Goal: Communication & Community: Answer question/provide support

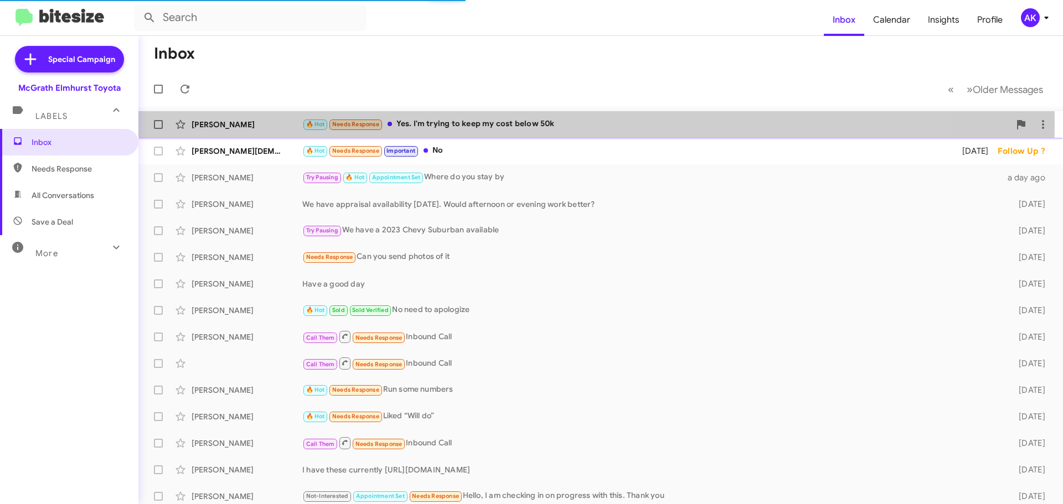
click at [441, 123] on div "🔥 Hot Needs Response Yes. I'm trying to keep my cost below 50k" at bounding box center [655, 124] width 707 height 13
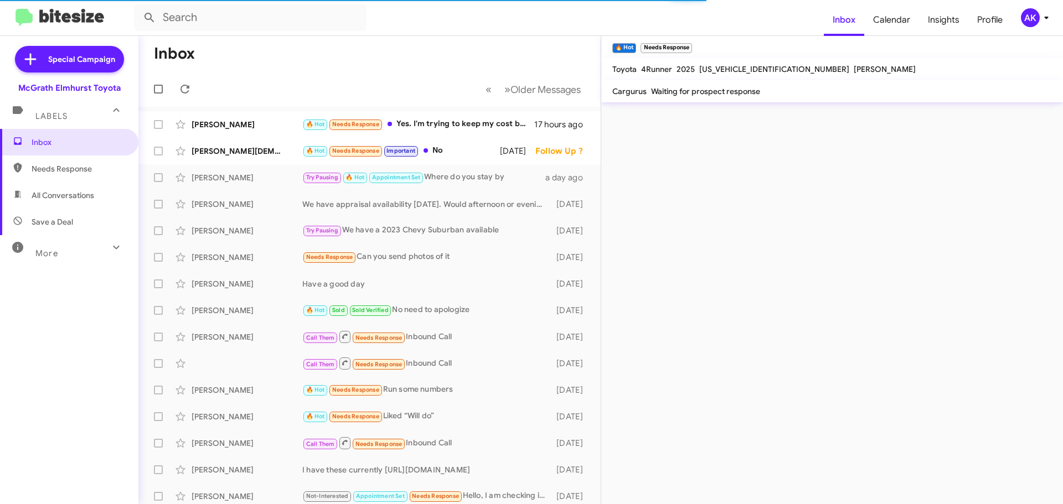
click at [660, 472] on div "🔥 Hot × Needs Response × Toyota 4Runner 2025 JTEVB5BR1S5009316 Monse Coyt Cargu…" at bounding box center [832, 270] width 462 height 468
click at [425, 120] on div "🔥 Hot Needs Response Yes. I'm trying to keep my cost below 50k" at bounding box center [424, 124] width 245 height 13
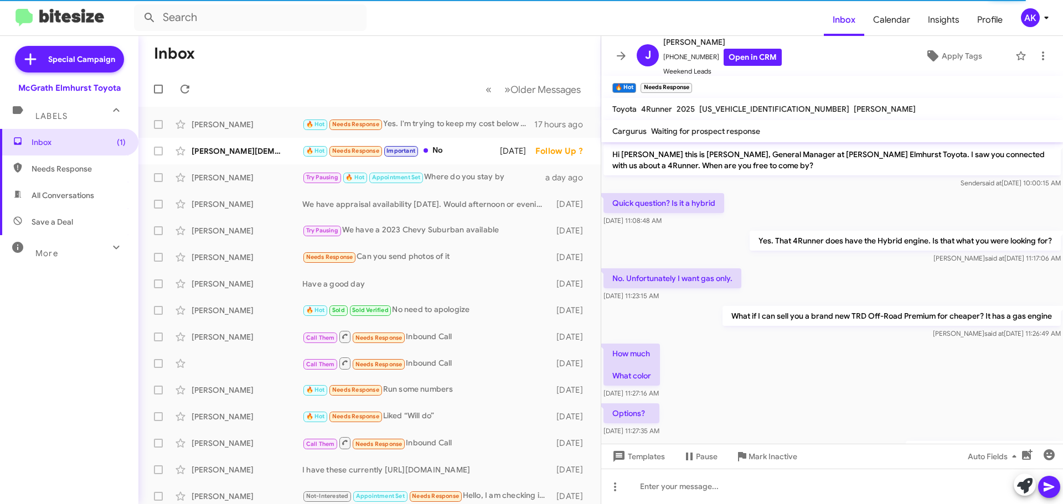
scroll to position [452, 0]
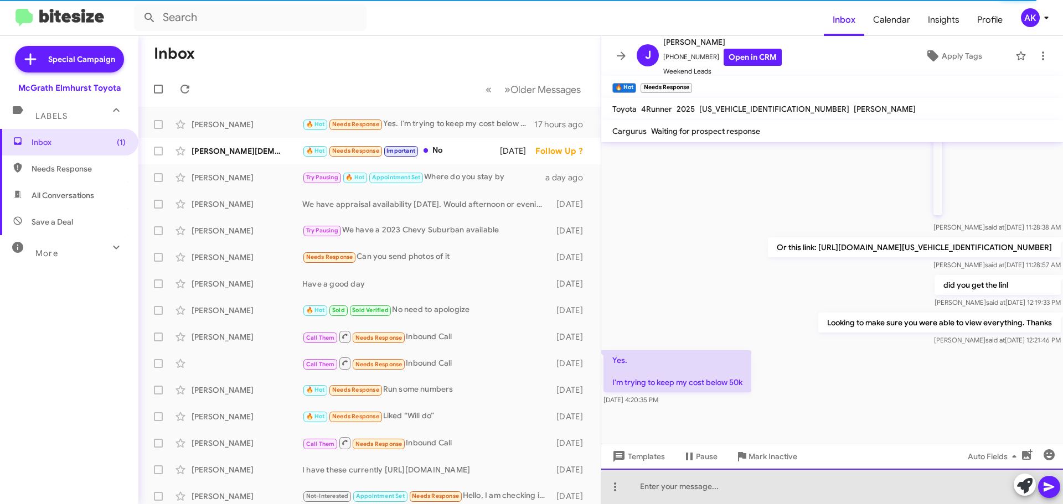
click at [684, 472] on div at bounding box center [832, 486] width 462 height 35
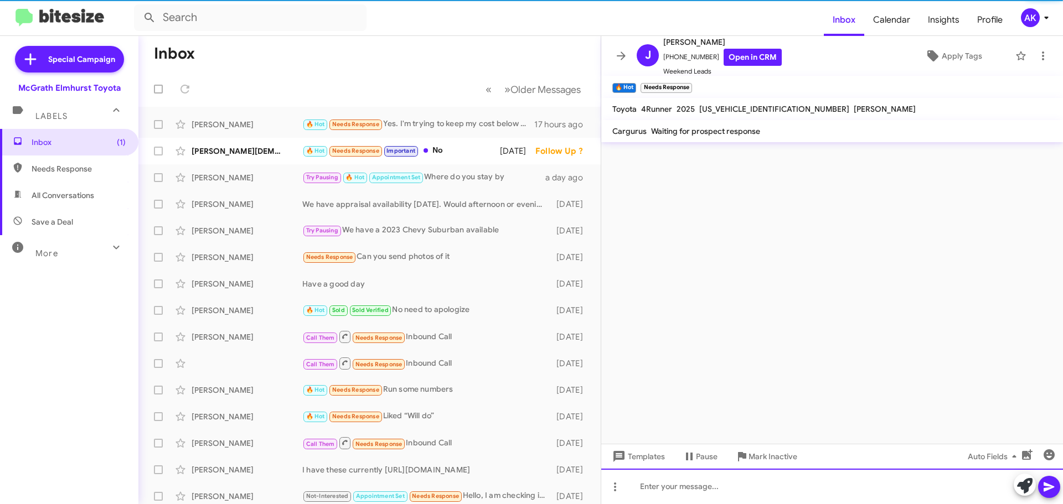
scroll to position [0, 0]
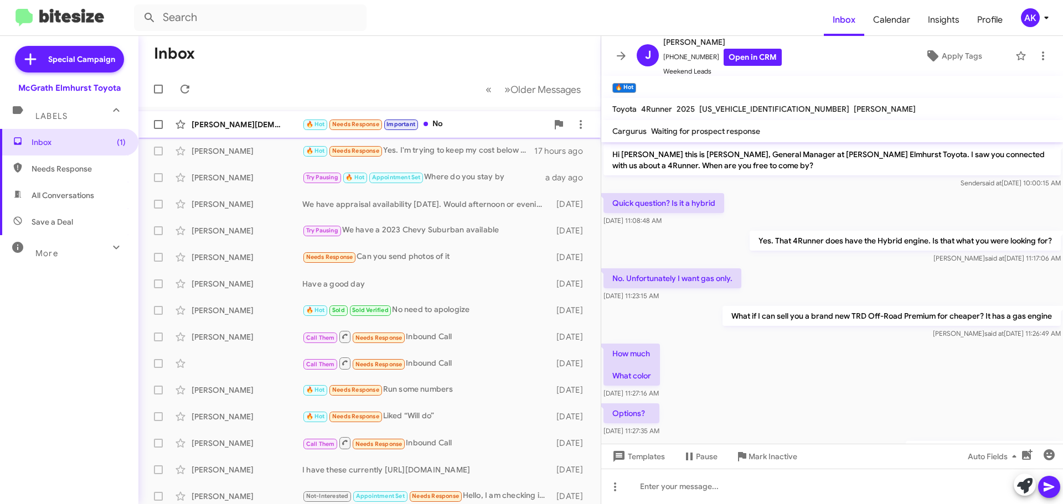
click at [432, 120] on div "🔥 Hot Needs Response Important No" at bounding box center [424, 124] width 245 height 13
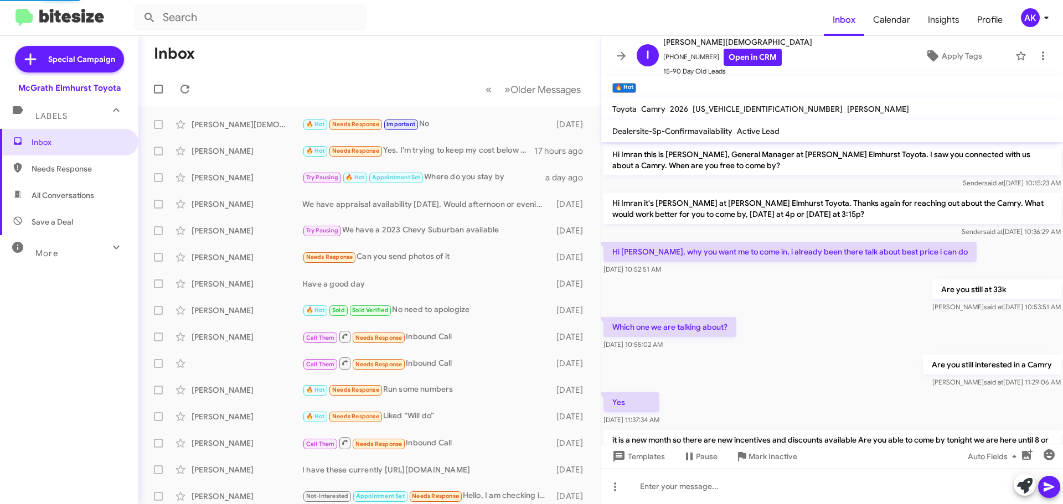
scroll to position [540, 0]
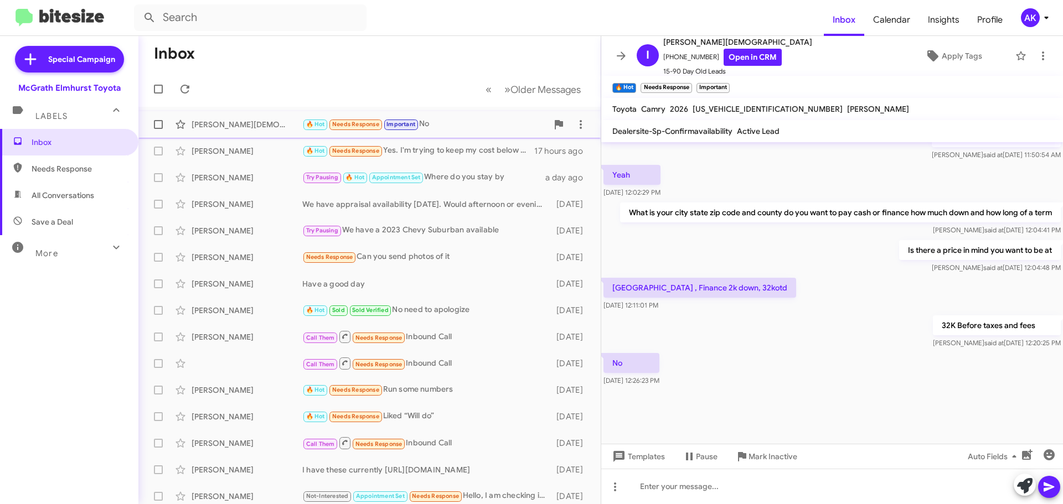
click at [432, 122] on div "🔥 Hot Needs Response Important No" at bounding box center [424, 124] width 245 height 13
drag, startPoint x: 49, startPoint y: 172, endPoint x: 55, endPoint y: 183, distance: 12.4
click at [49, 173] on span "Needs Response" at bounding box center [79, 168] width 94 height 11
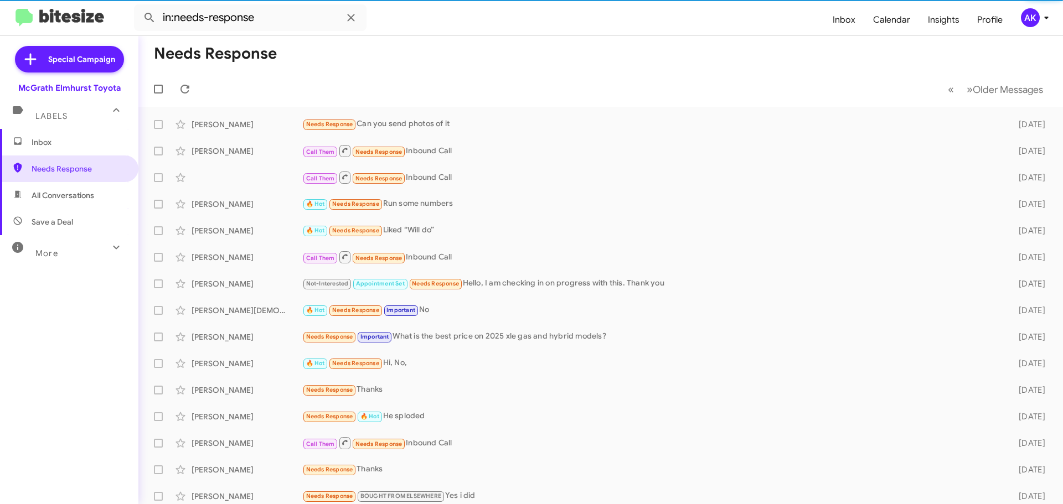
click at [63, 201] on span "All Conversations" at bounding box center [69, 195] width 138 height 27
type input "in:all-conversations"
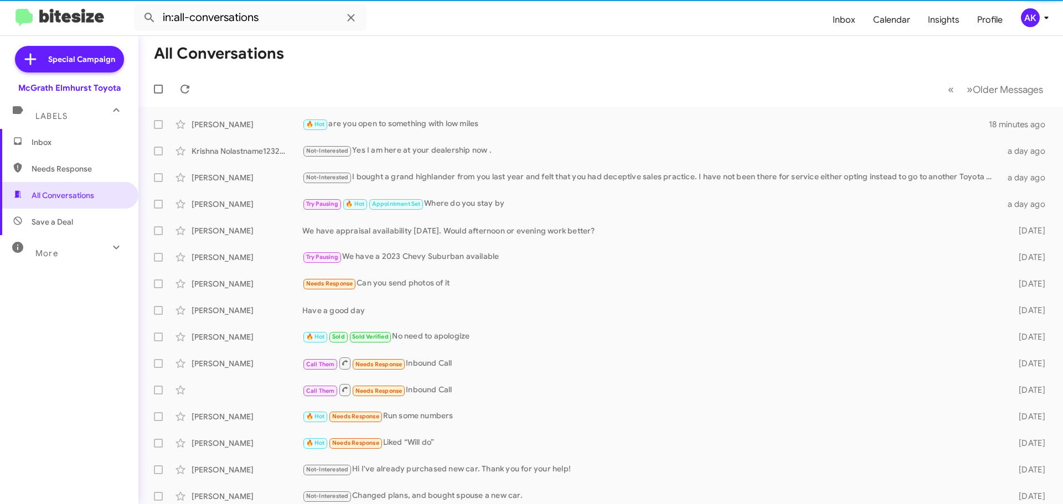
click at [62, 138] on span "Inbox" at bounding box center [79, 142] width 94 height 11
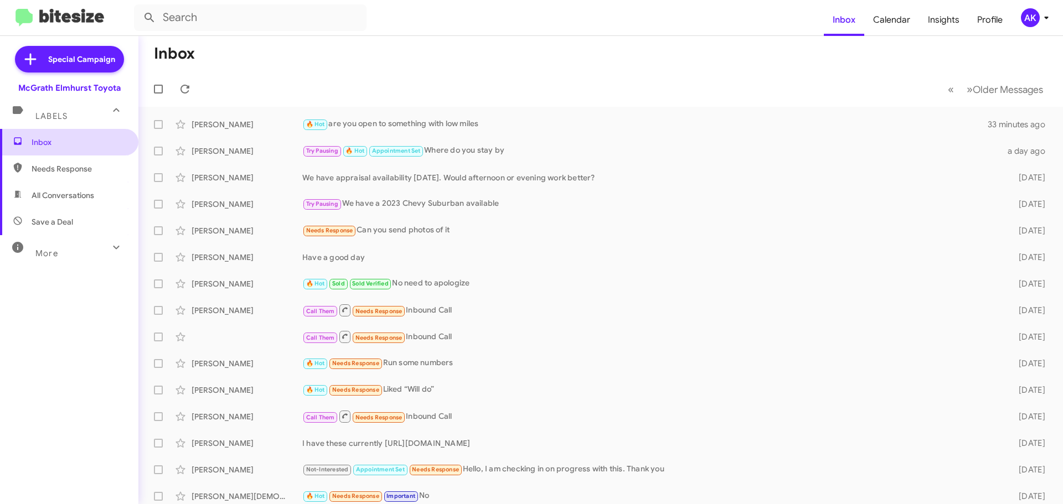
click at [78, 144] on span "Inbox" at bounding box center [79, 142] width 94 height 11
click at [77, 157] on span "Needs Response" at bounding box center [69, 169] width 138 height 27
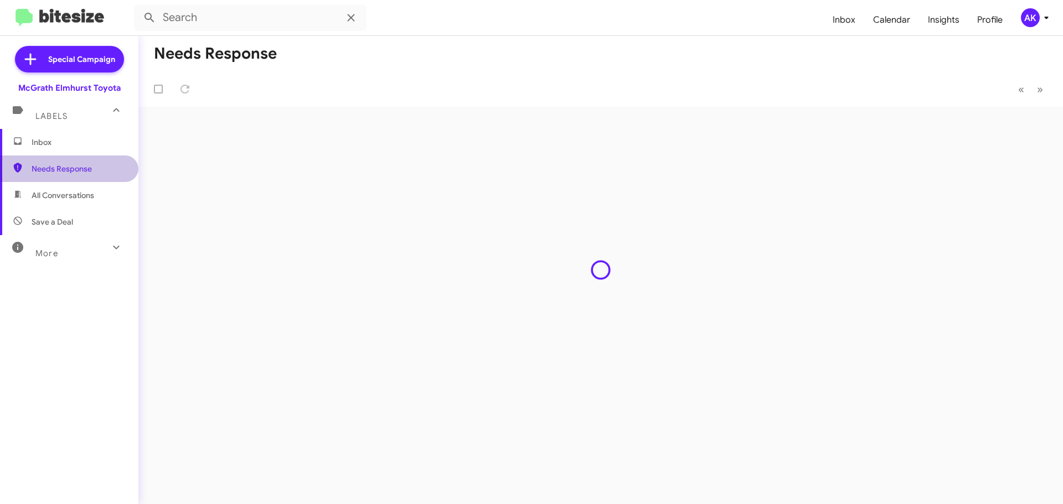
type input "in:needs-response"
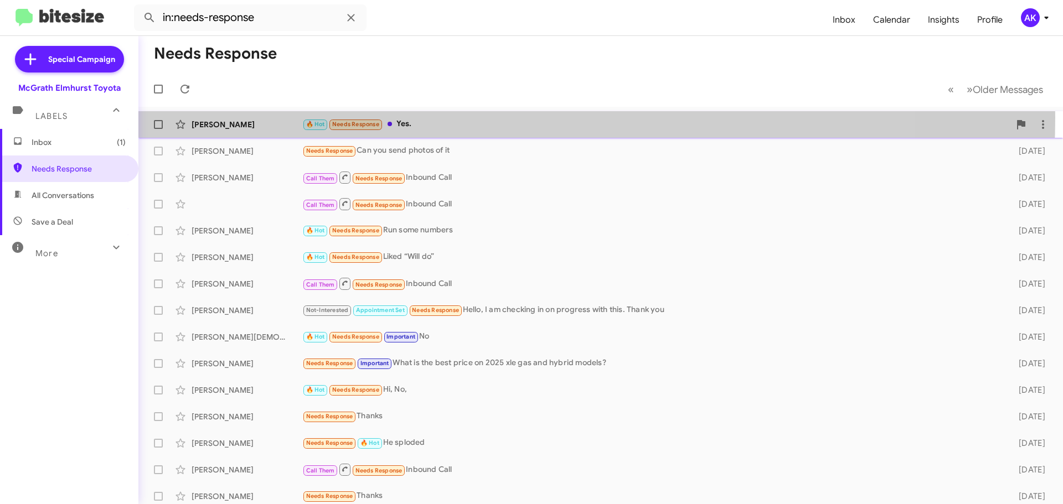
click at [423, 117] on div "John Collum 🔥 Hot Needs Response Yes. 7 minutes ago" at bounding box center [600, 124] width 907 height 22
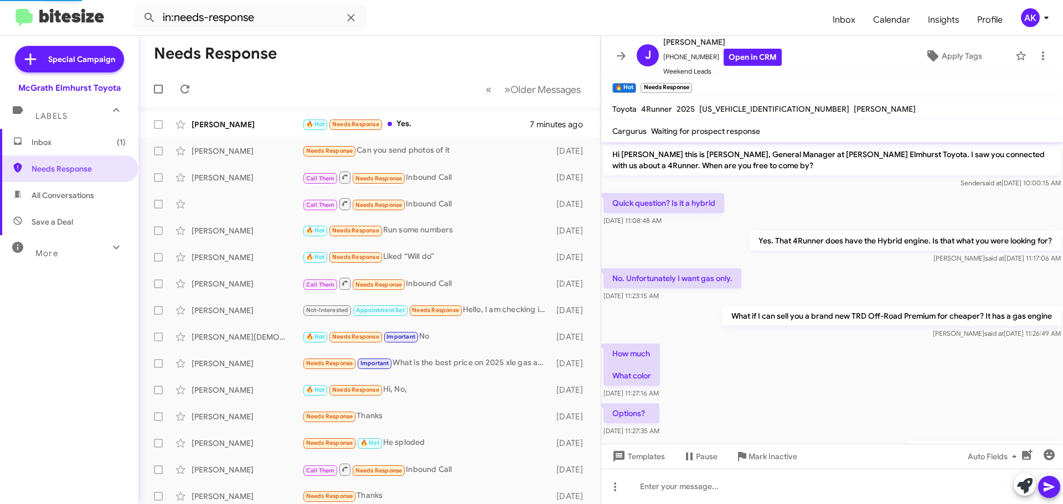
scroll to position [510, 0]
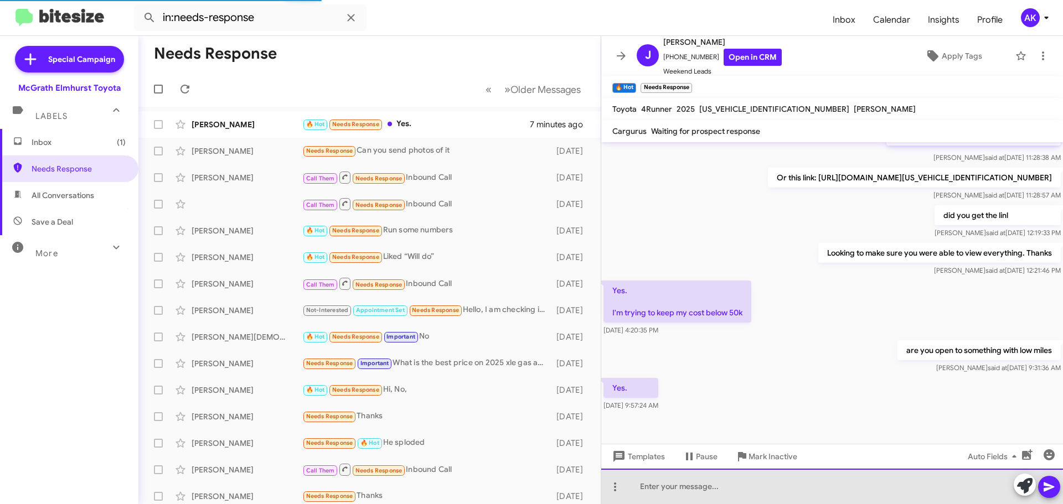
click at [719, 472] on div at bounding box center [832, 486] width 462 height 35
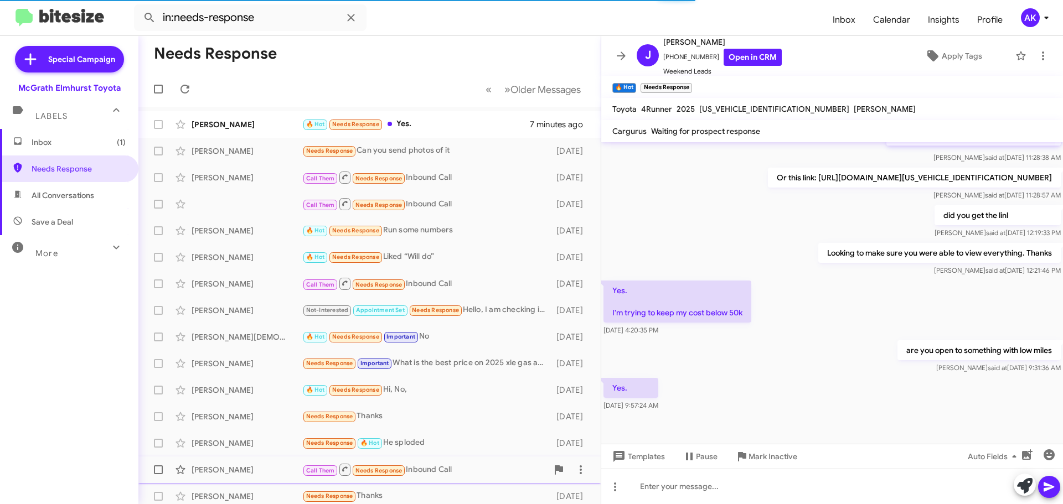
drag, startPoint x: 744, startPoint y: 465, endPoint x: 738, endPoint y: 480, distance: 15.9
click at [744, 465] on span "Mark Inactive" at bounding box center [766, 457] width 62 height 20
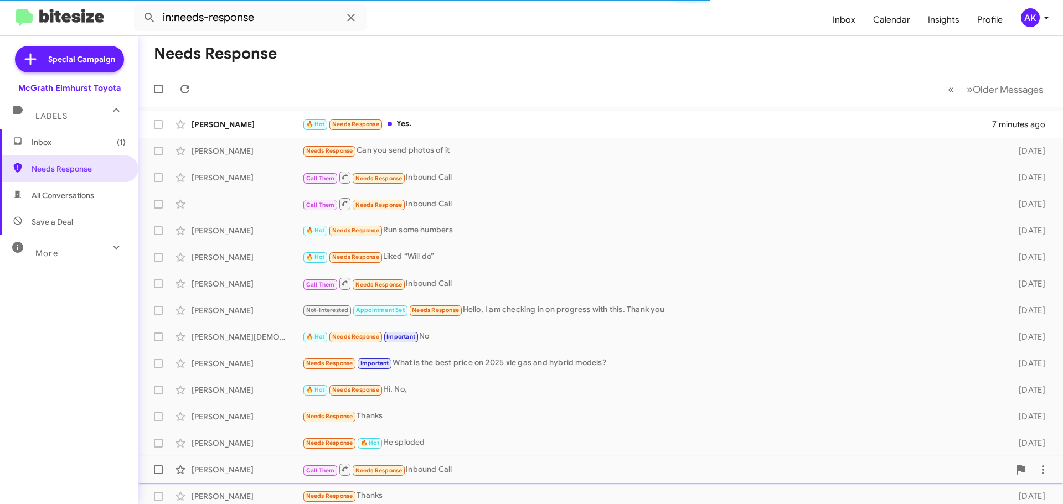
click at [738, 472] on div "Gamalier Burgos Call Them Needs Response Inbound Call 4 days ago" at bounding box center [600, 470] width 907 height 22
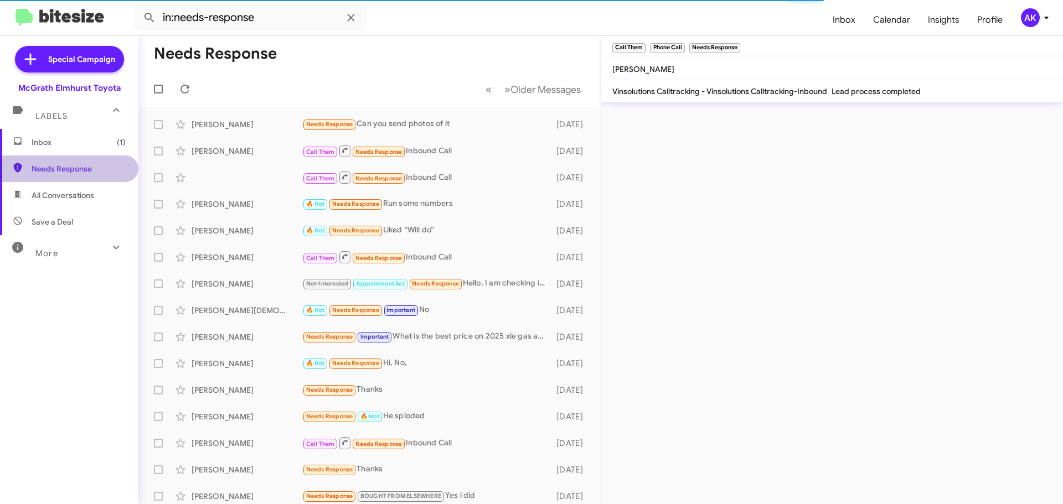
click at [76, 168] on span "Needs Response" at bounding box center [79, 168] width 94 height 11
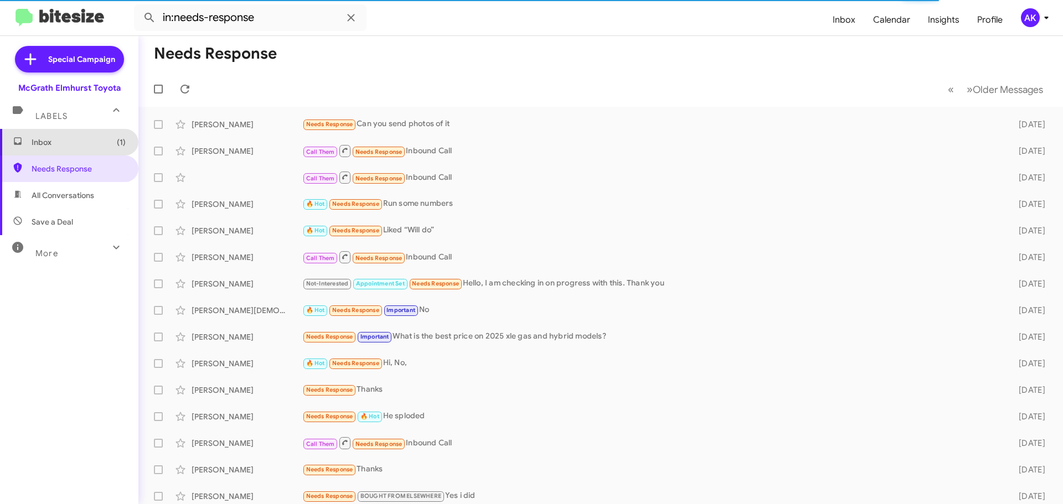
click at [85, 146] on span "Inbox (1)" at bounding box center [79, 142] width 94 height 11
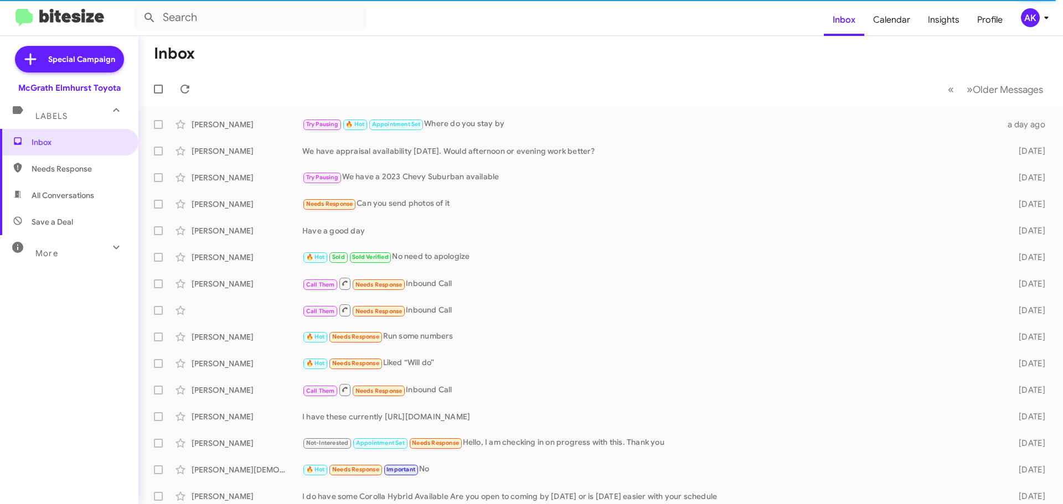
click at [56, 196] on span "All Conversations" at bounding box center [63, 195] width 63 height 11
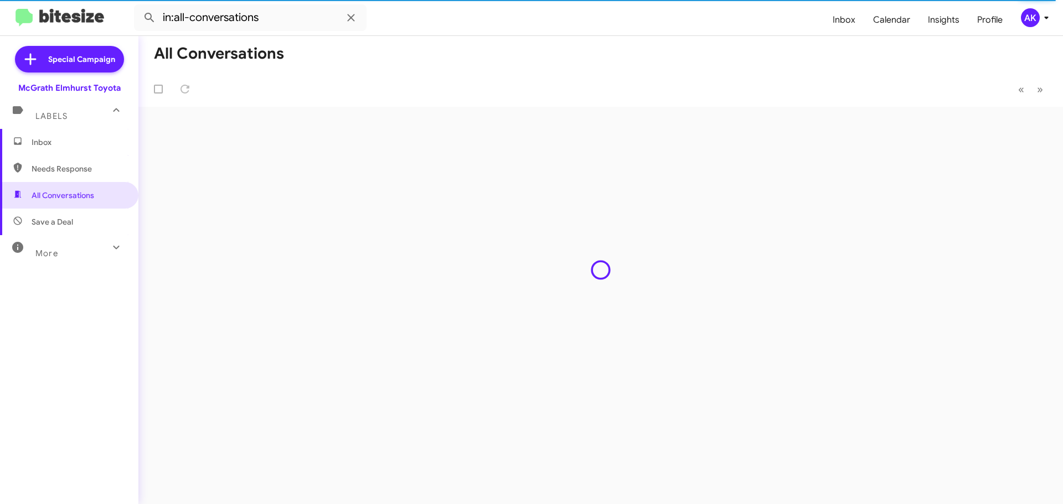
click at [62, 172] on span "Needs Response" at bounding box center [79, 168] width 94 height 11
click at [55, 190] on span "All Conversations" at bounding box center [63, 195] width 63 height 11
type input "in:all-conversations"
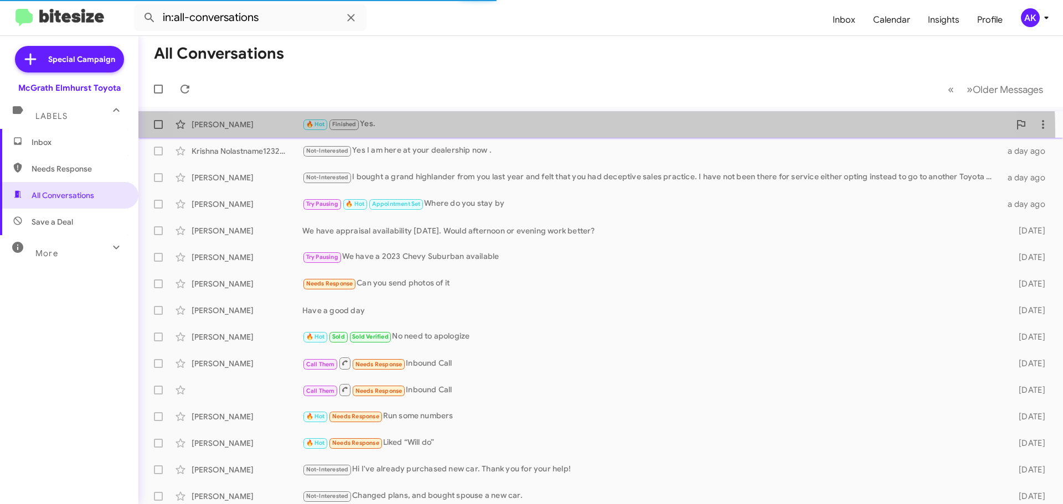
click at [543, 133] on div "[PERSON_NAME] 🔥 Hot Finished Yes. 8 minutes ago" at bounding box center [600, 124] width 907 height 22
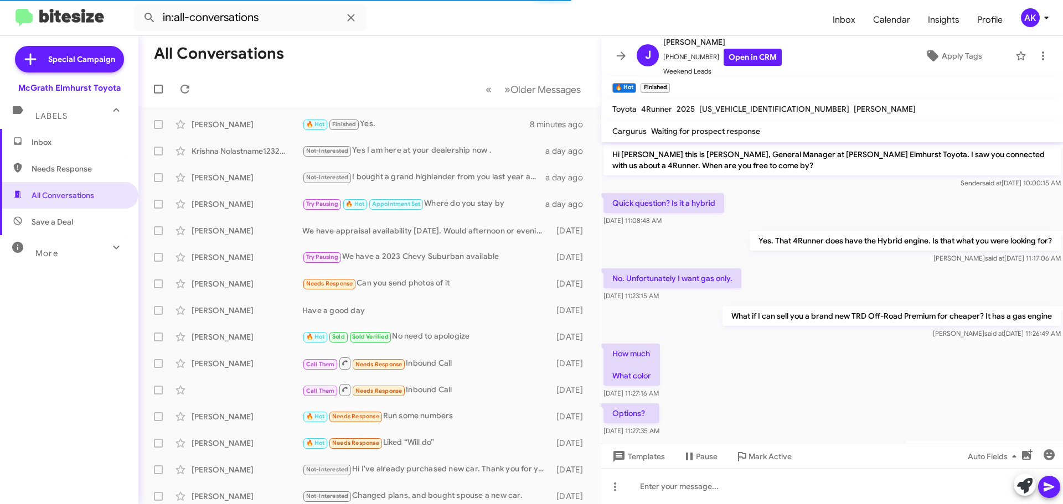
scroll to position [602, 0]
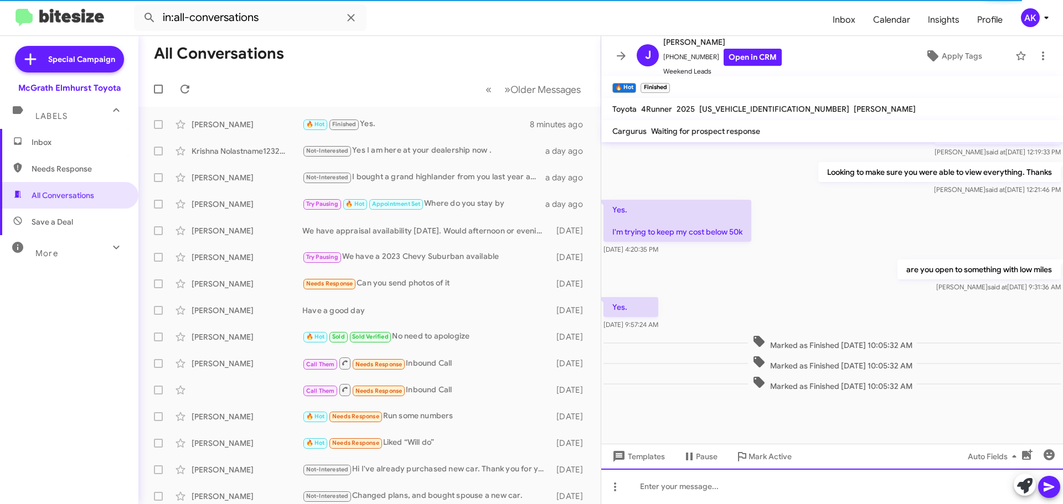
click at [757, 478] on div at bounding box center [832, 486] width 462 height 35
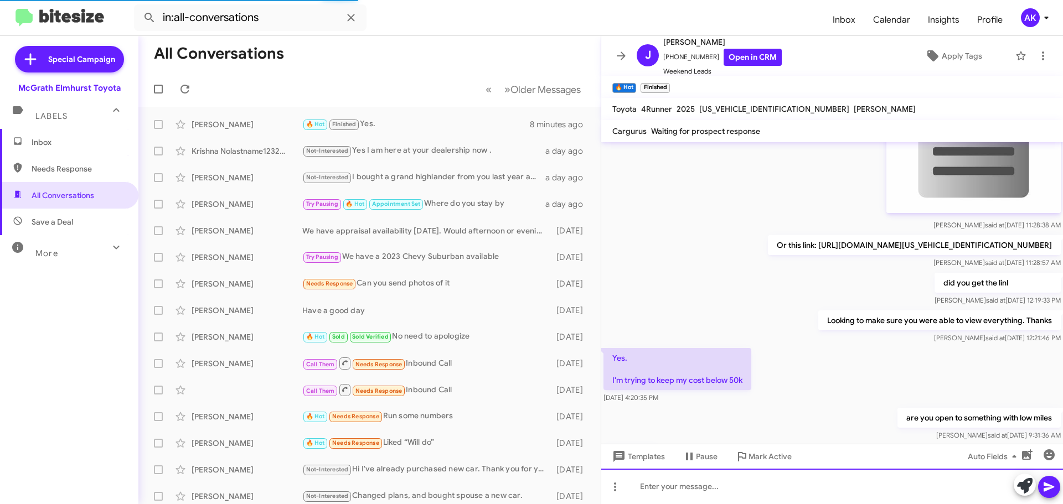
scroll to position [676, 0]
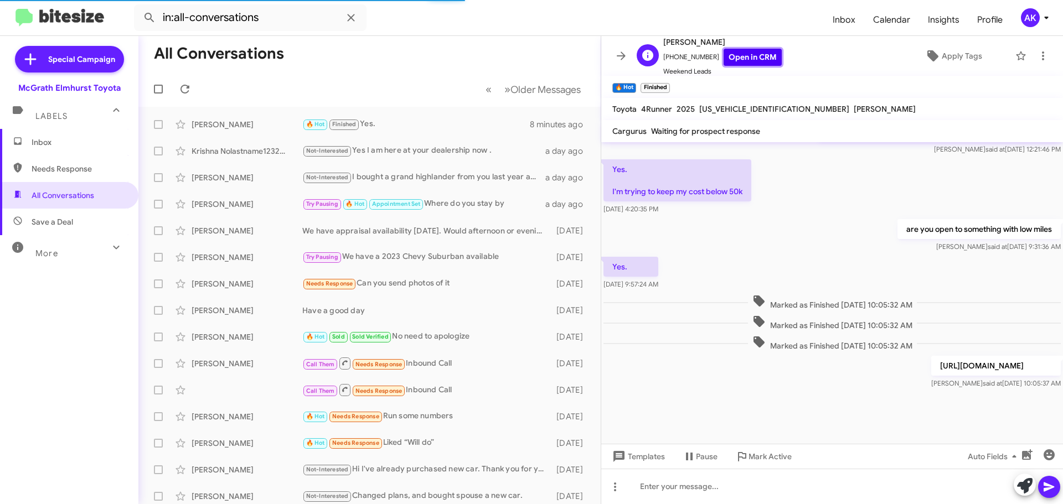
click at [739, 55] on link "Open in CRM" at bounding box center [752, 57] width 58 height 17
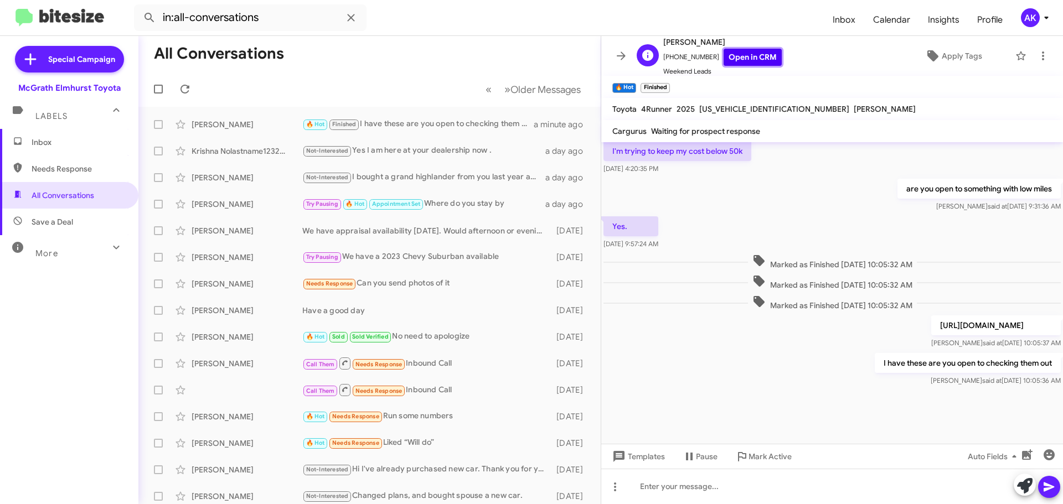
scroll to position [0, 0]
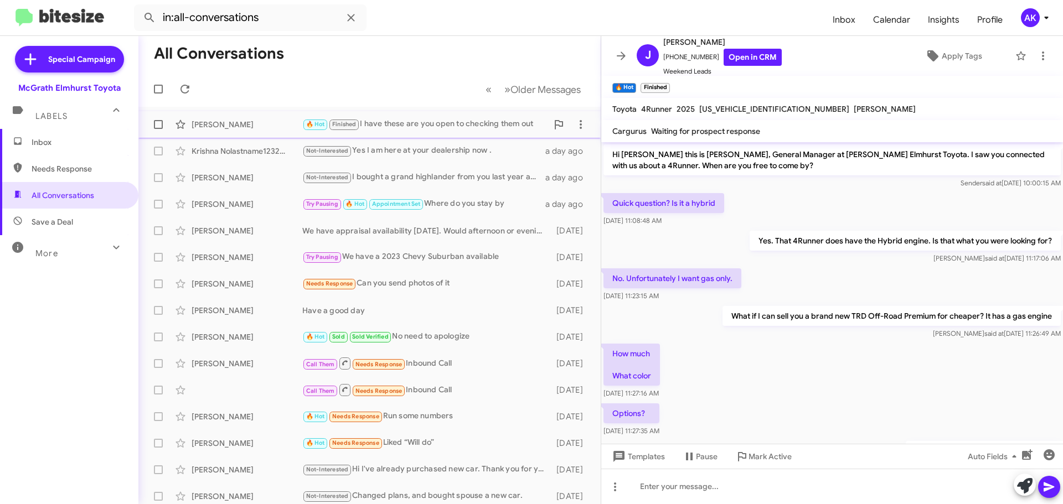
click at [370, 124] on div "🔥 Hot Finished I have these are you open to checking them out" at bounding box center [424, 124] width 245 height 13
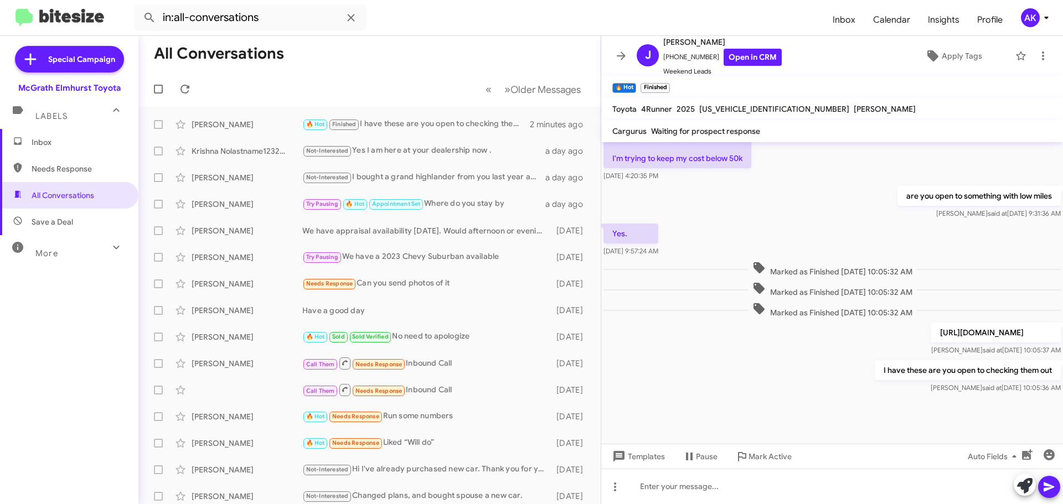
scroll to position [716, 0]
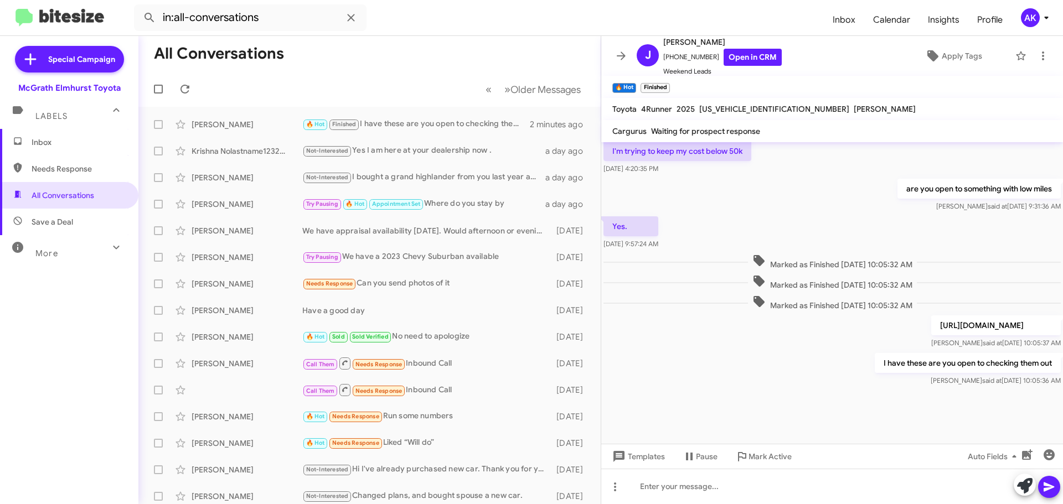
drag, startPoint x: 73, startPoint y: 167, endPoint x: 73, endPoint y: 159, distance: 7.7
click at [73, 167] on span "Needs Response" at bounding box center [79, 168] width 94 height 11
type input "in:needs-response"
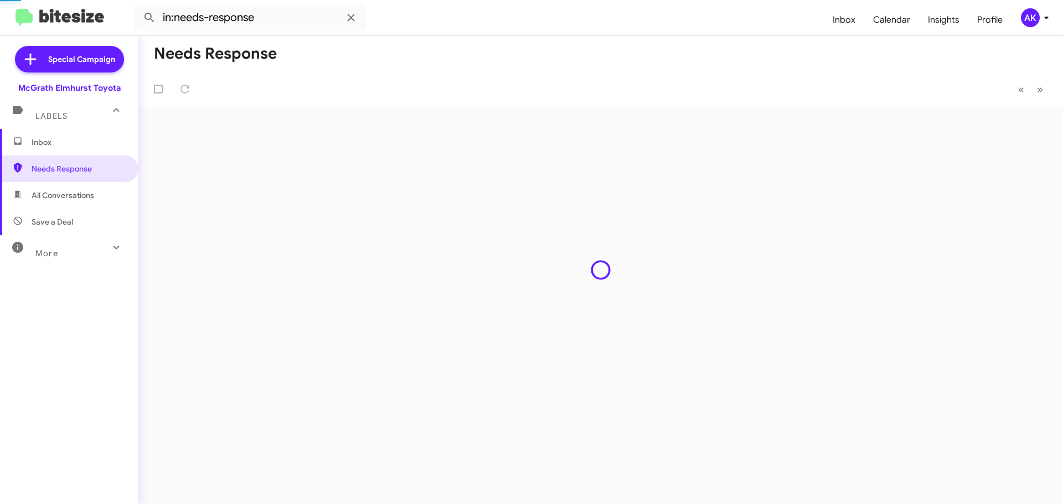
click at [70, 145] on span "Inbox" at bounding box center [79, 142] width 94 height 11
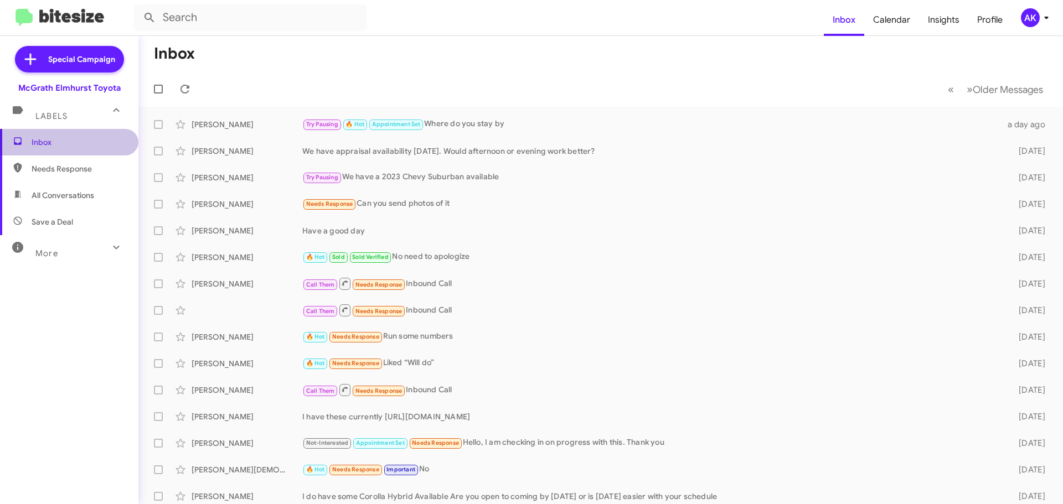
click at [73, 146] on span "Inbox" at bounding box center [79, 142] width 94 height 11
click at [528, 153] on div "We have appraisal availability [DATE]. Would afternoon or evening work better?" at bounding box center [655, 151] width 707 height 11
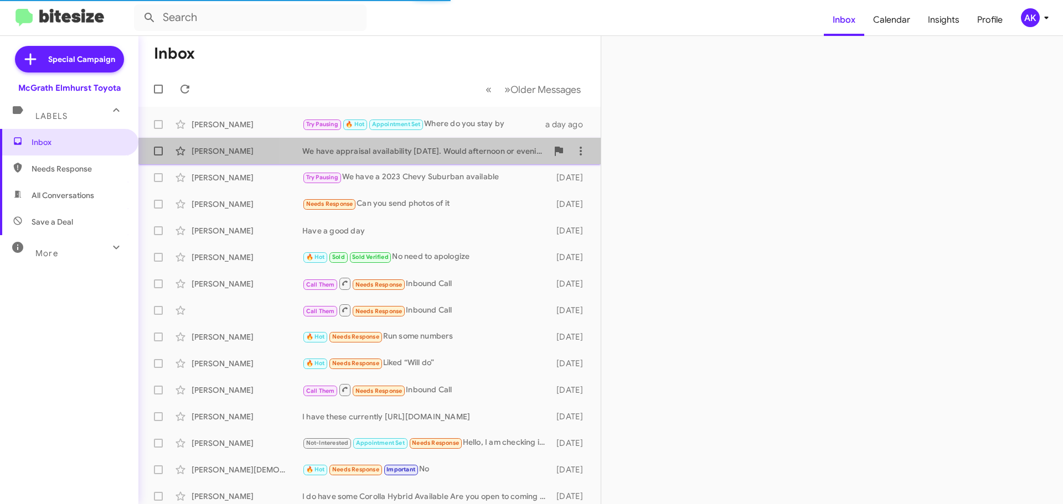
click at [434, 151] on div "We have appraisal availability [DATE]. Would afternoon or evening work better?" at bounding box center [424, 151] width 245 height 11
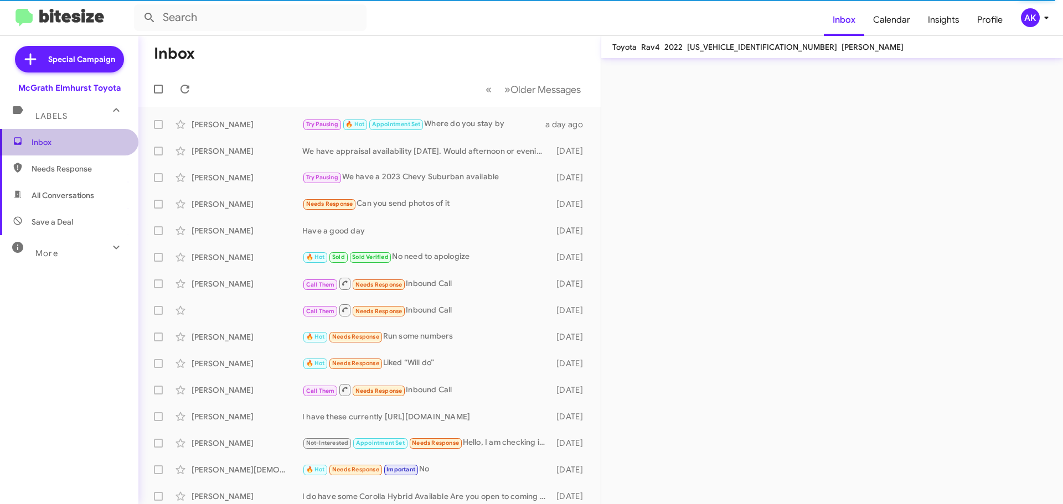
click at [71, 148] on span "Inbox" at bounding box center [69, 142] width 138 height 27
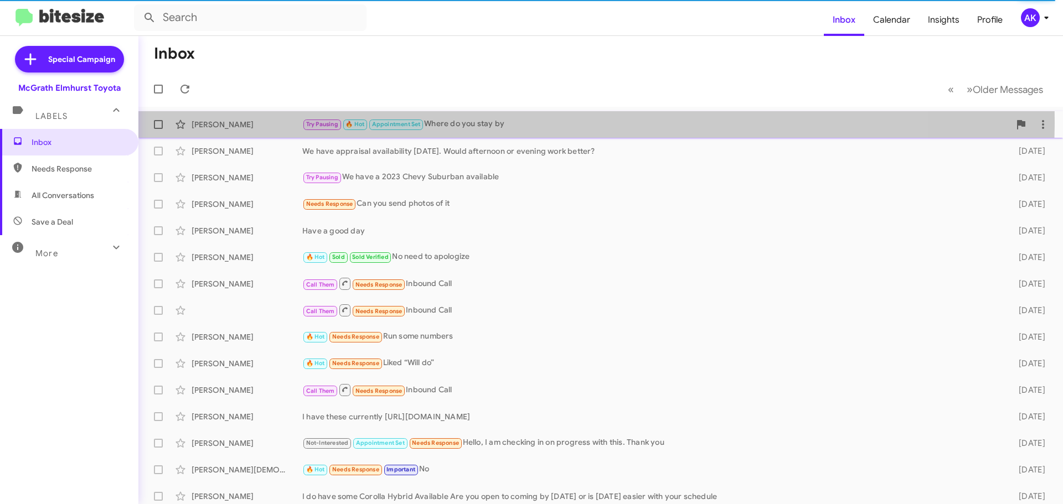
click at [499, 121] on div "Try Pausing 🔥 Hot Appointment Set Where do you stay by" at bounding box center [655, 124] width 707 height 13
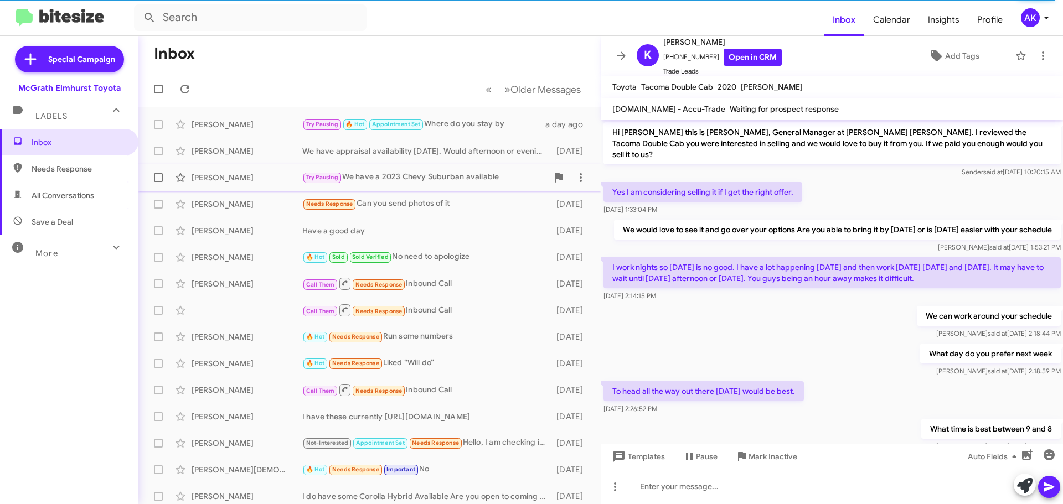
scroll to position [236, 0]
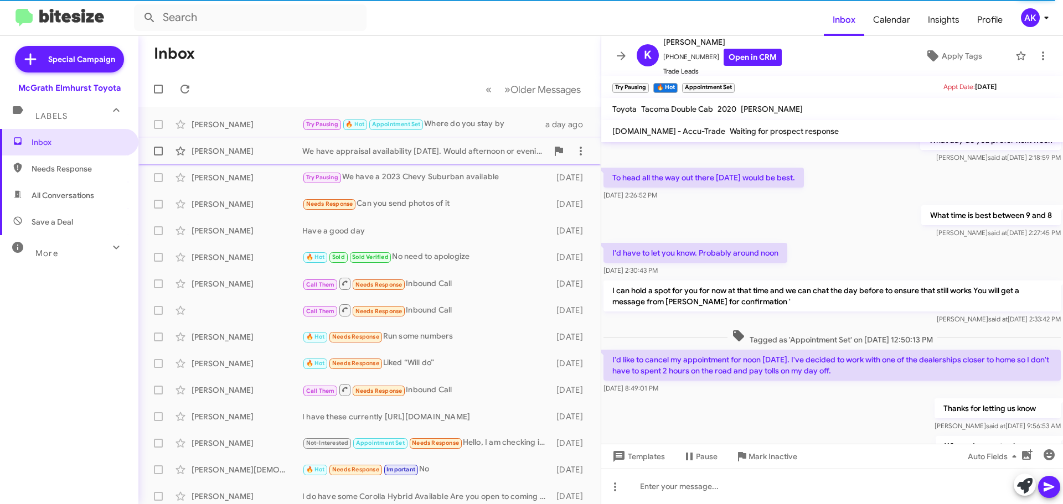
click at [358, 156] on div "We have appraisal availability [DATE]. Would afternoon or evening work better?" at bounding box center [424, 151] width 245 height 11
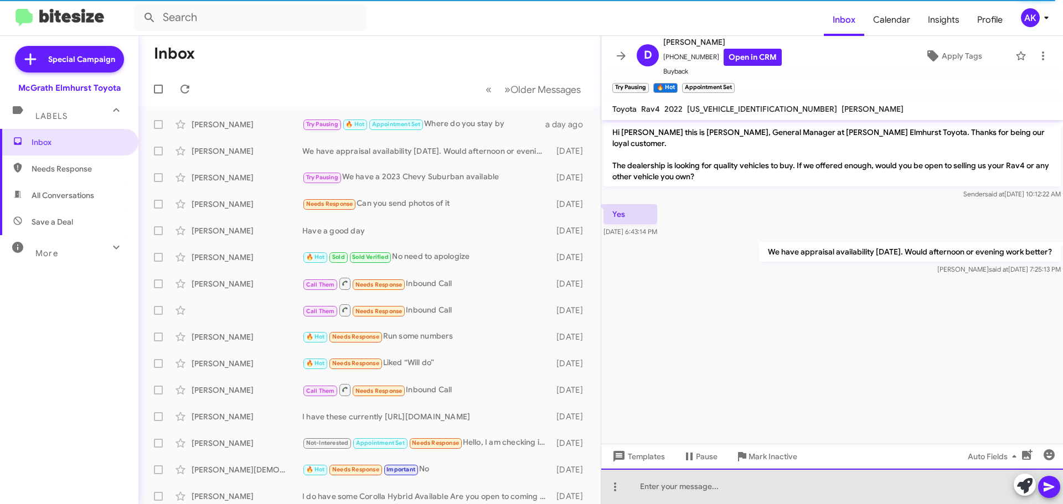
click at [787, 483] on div at bounding box center [832, 486] width 462 height 35
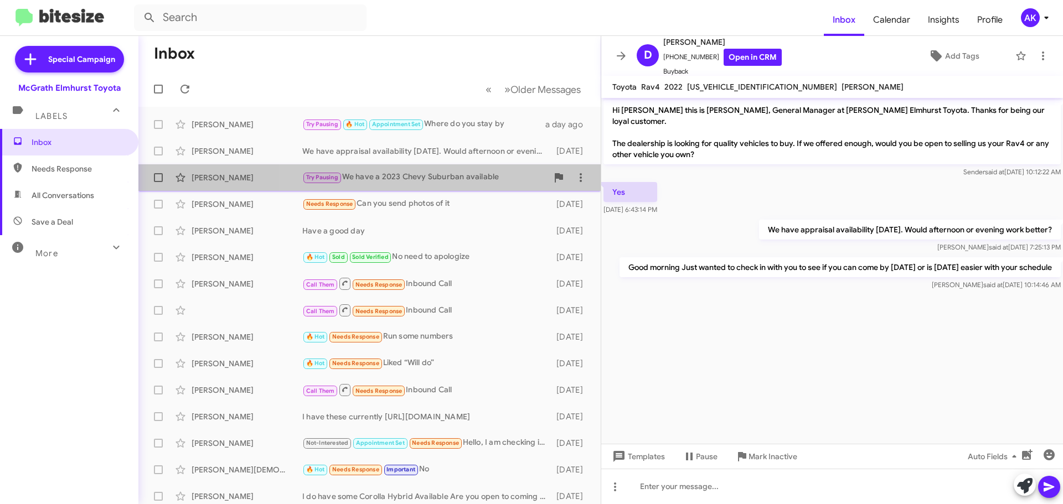
click at [441, 178] on div "Try Pausing We have a 2023 [GEOGRAPHIC_DATA] Suburban available" at bounding box center [424, 177] width 245 height 13
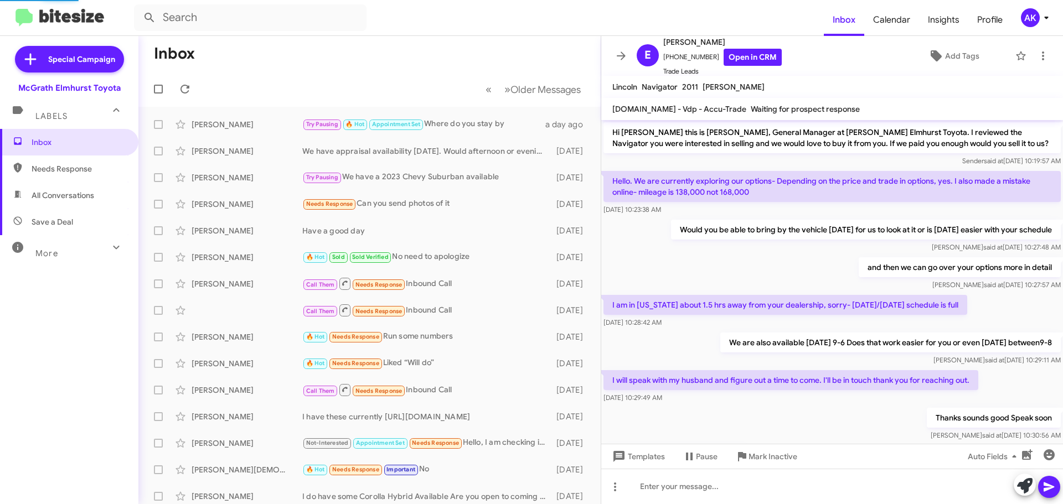
scroll to position [102, 0]
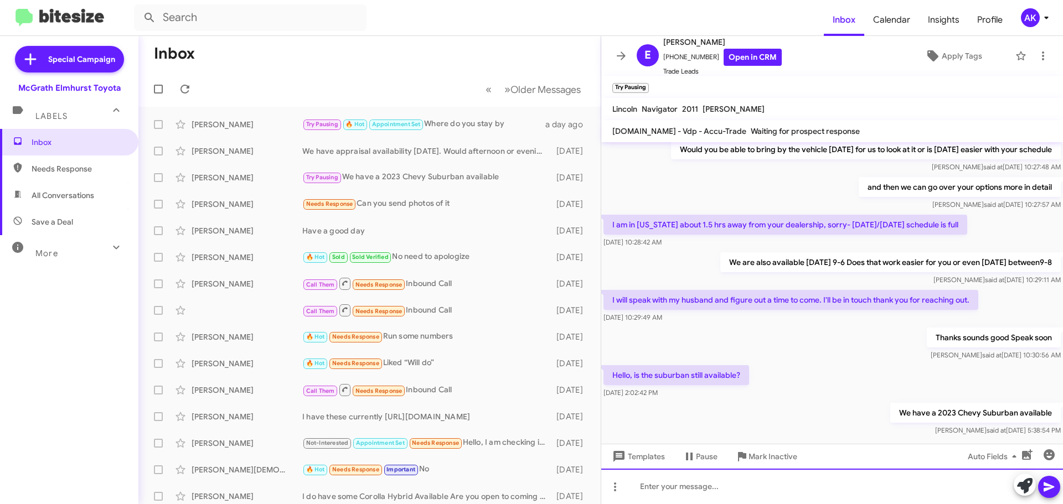
click at [696, 495] on div at bounding box center [832, 486] width 462 height 35
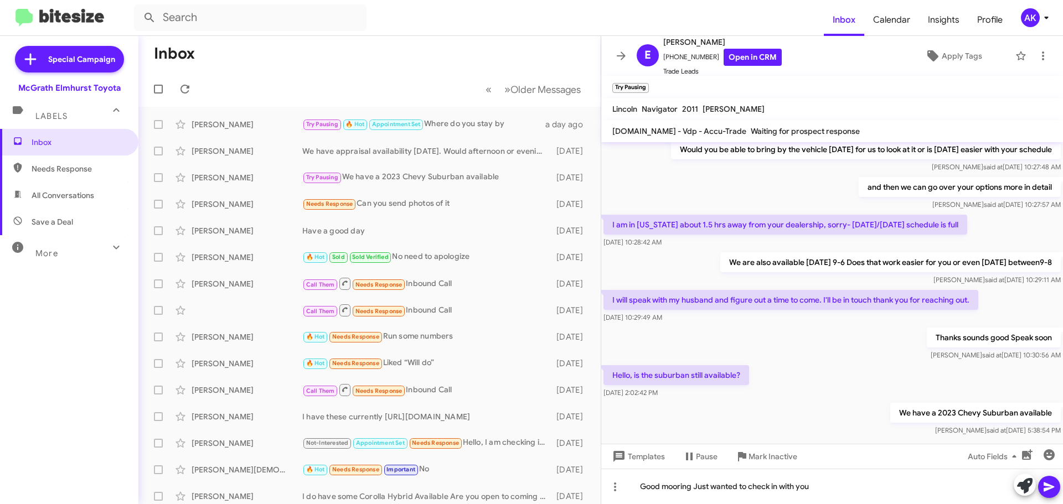
click at [1054, 488] on icon at bounding box center [1048, 486] width 13 height 13
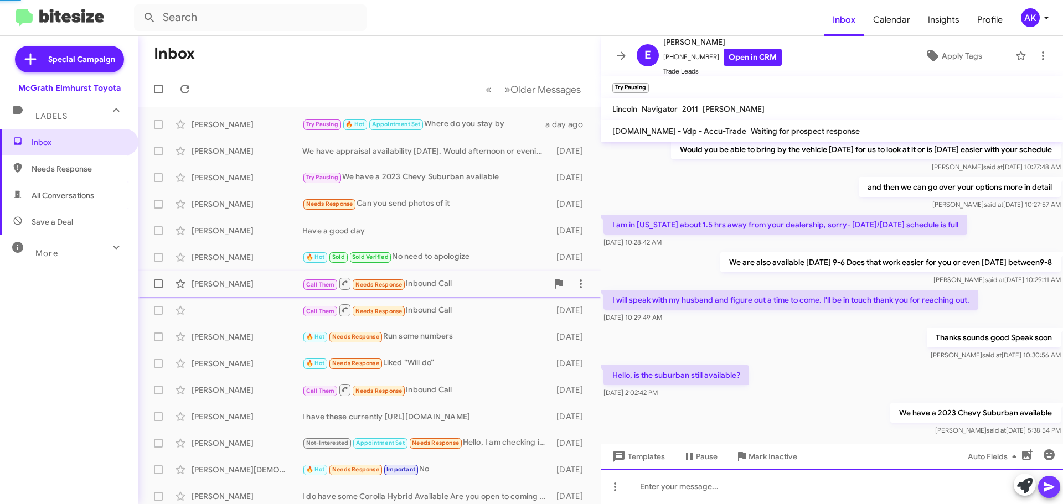
scroll to position [0, 0]
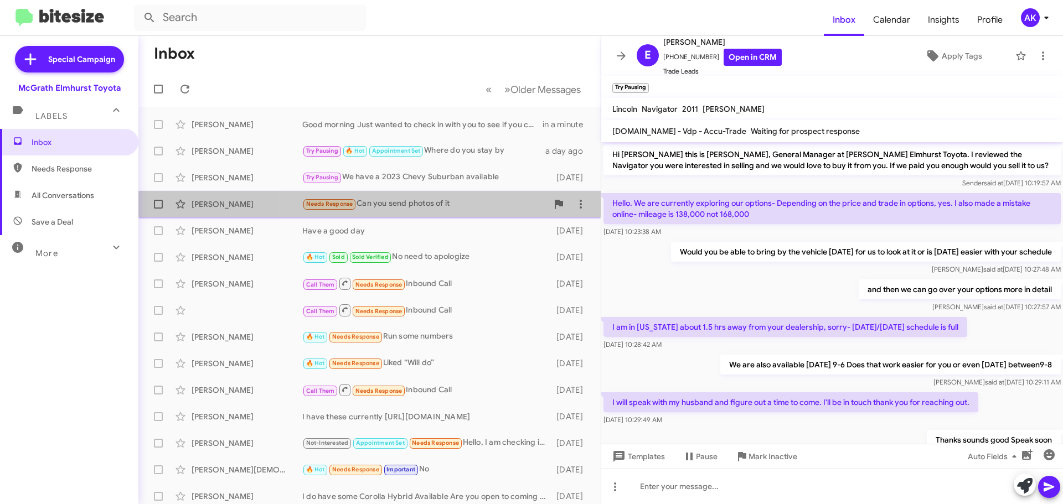
click at [447, 209] on div "Needs Response Can you send photos of it" at bounding box center [424, 204] width 245 height 13
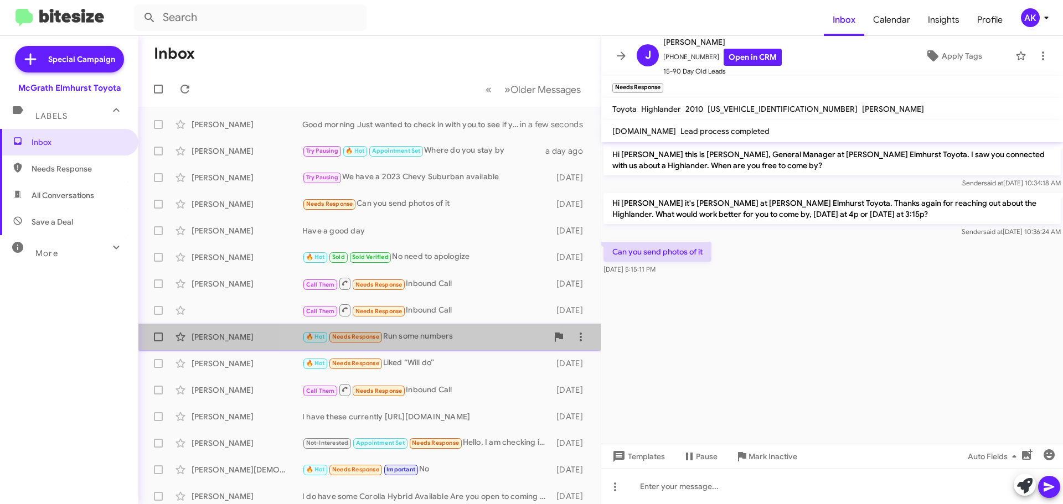
click at [418, 334] on div "🔥 Hot Needs Response Run some numbers" at bounding box center [424, 336] width 245 height 13
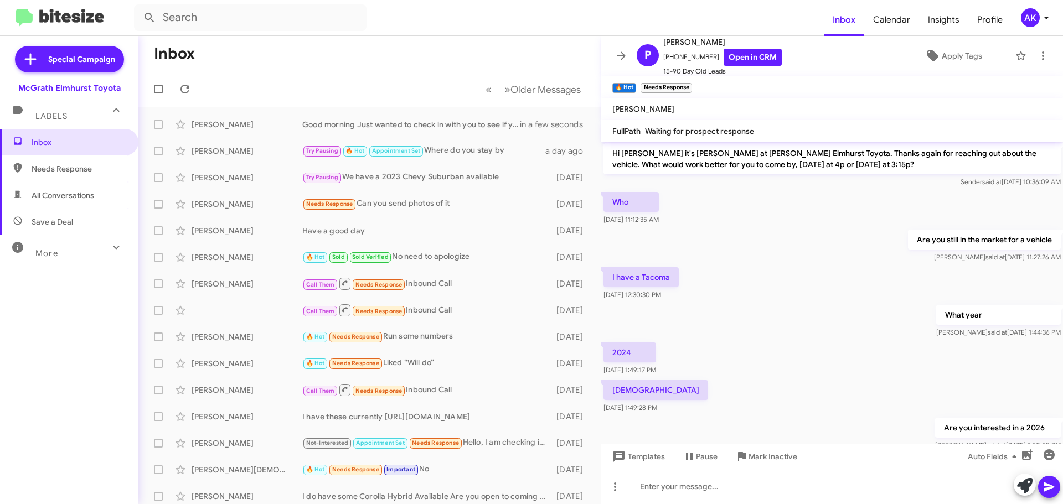
scroll to position [161, 0]
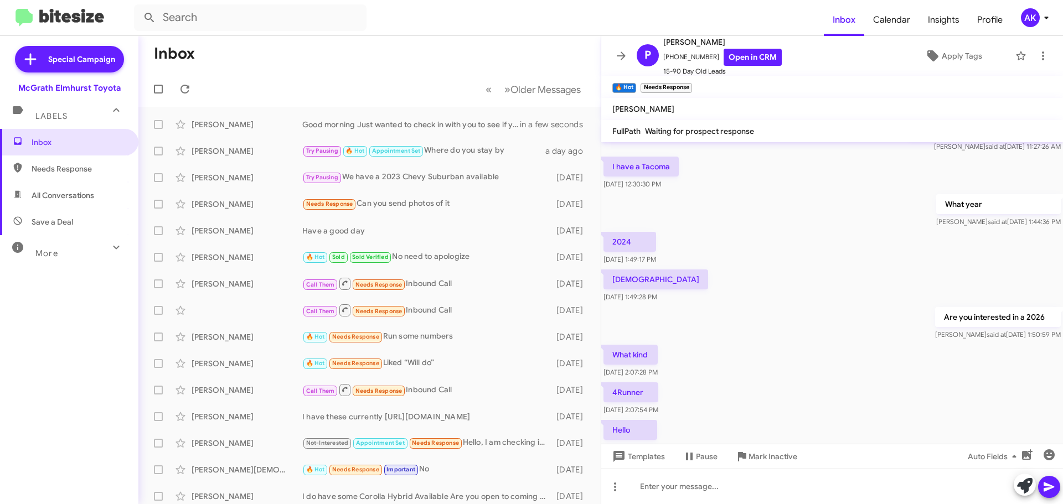
click at [51, 168] on span "Needs Response" at bounding box center [79, 168] width 94 height 11
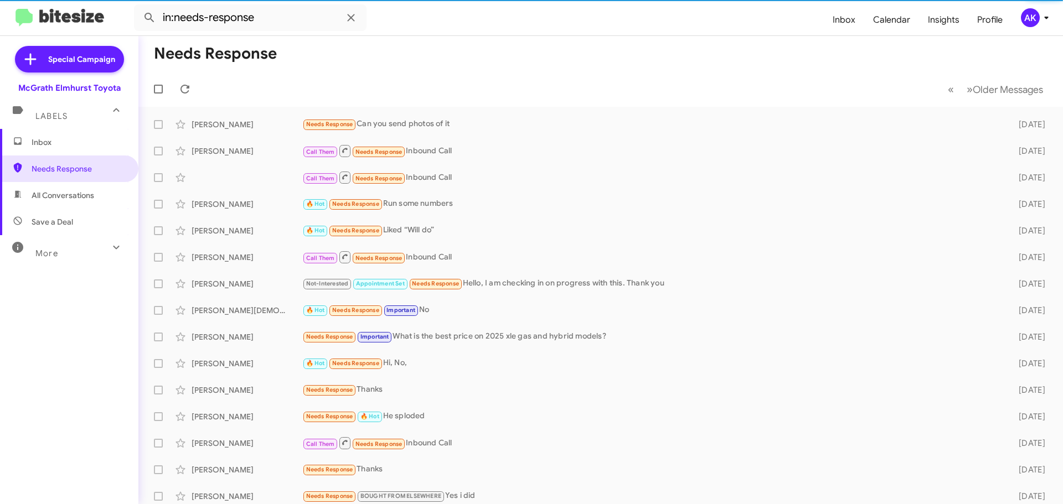
click at [55, 197] on span "All Conversations" at bounding box center [63, 195] width 63 height 11
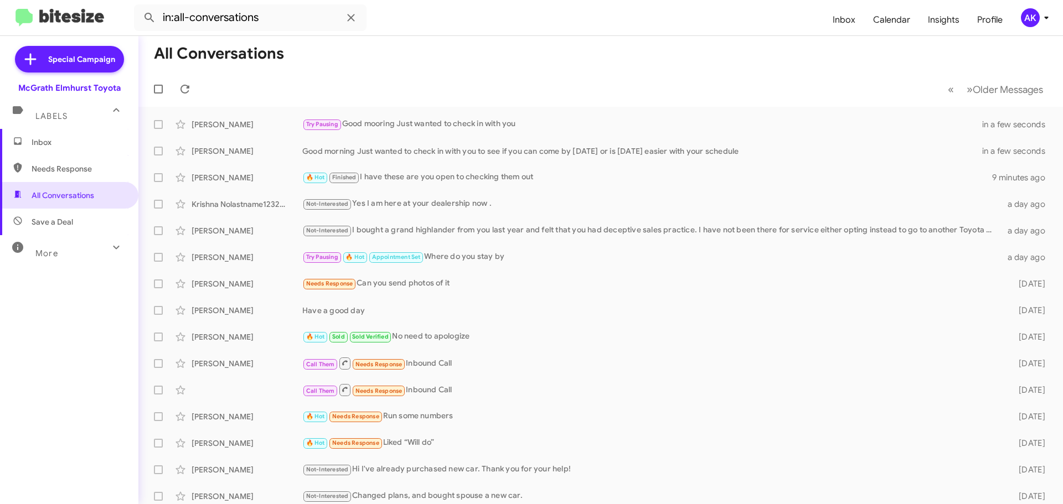
click at [59, 169] on span "Needs Response" at bounding box center [79, 168] width 94 height 11
type input "in:needs-response"
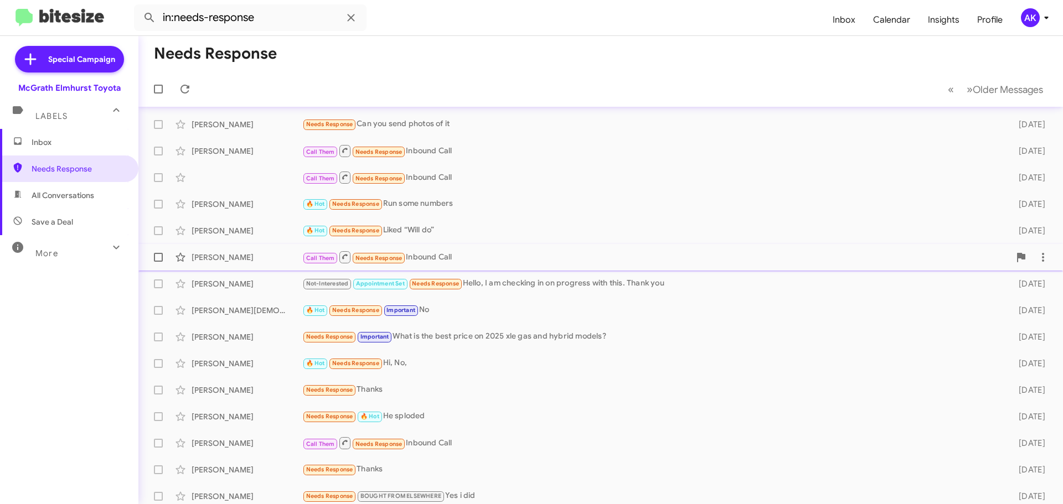
scroll to position [55, 0]
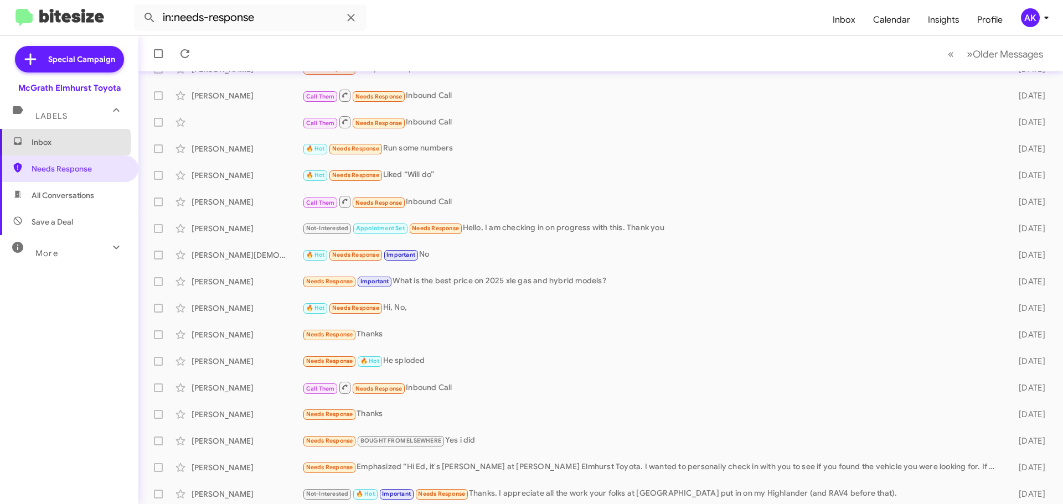
click at [56, 142] on span "Inbox" at bounding box center [79, 142] width 94 height 11
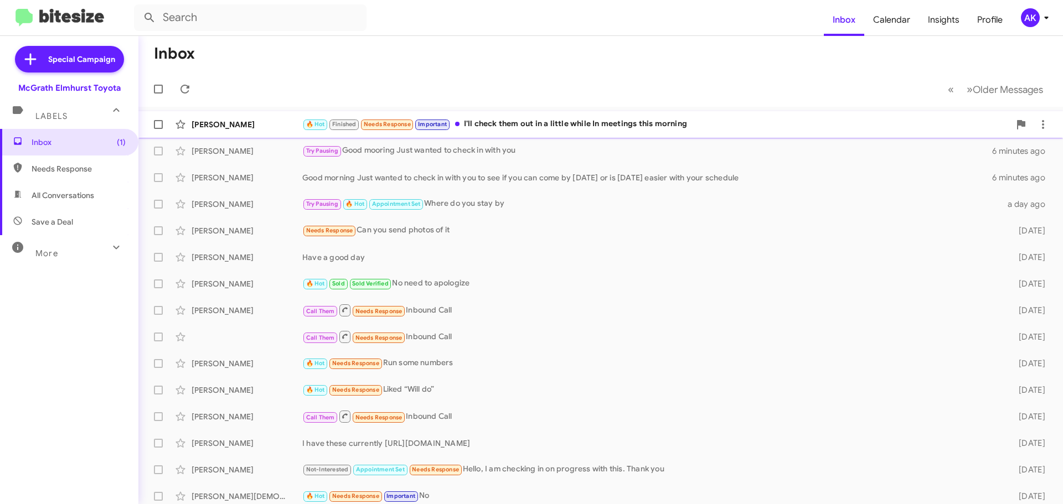
click at [507, 129] on div "🔥 Hot Finished Needs Response Important I'll check them out in a little while I…" at bounding box center [655, 124] width 707 height 13
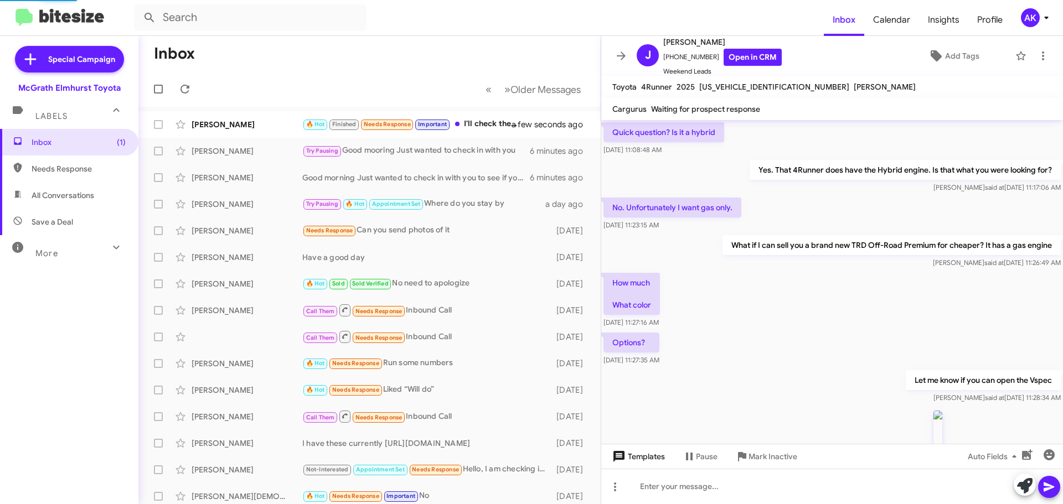
scroll to position [705, 0]
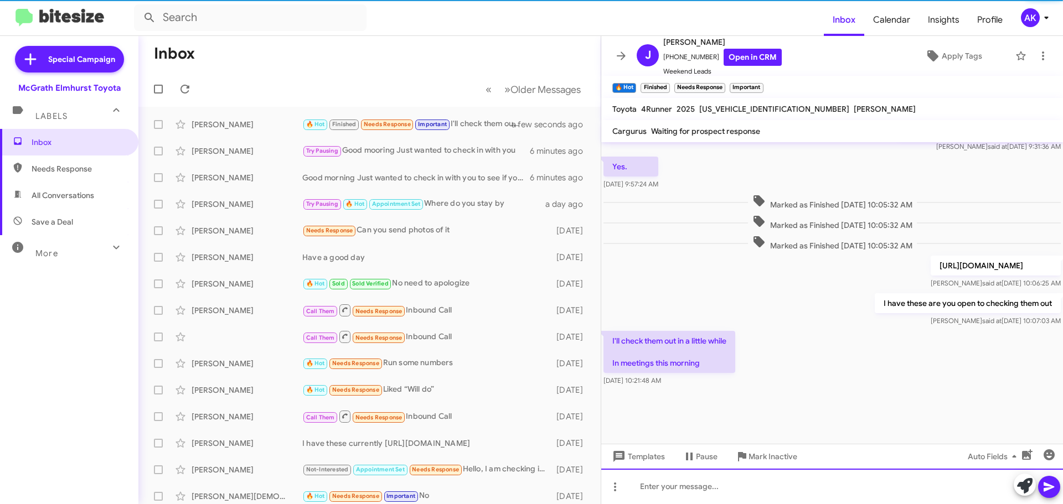
click at [690, 498] on div at bounding box center [832, 486] width 462 height 35
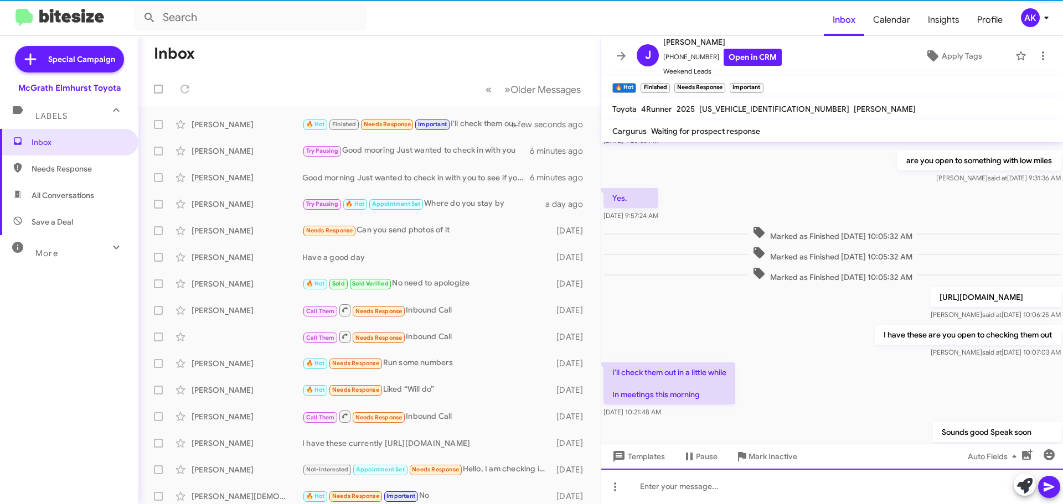
scroll to position [0, 0]
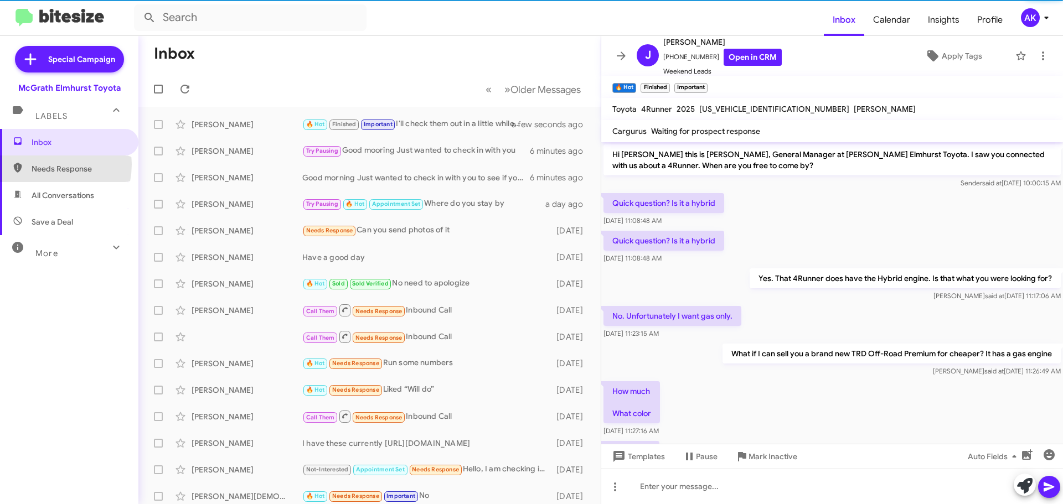
click at [41, 164] on span "Needs Response" at bounding box center [79, 168] width 94 height 11
type input "in:needs-response"
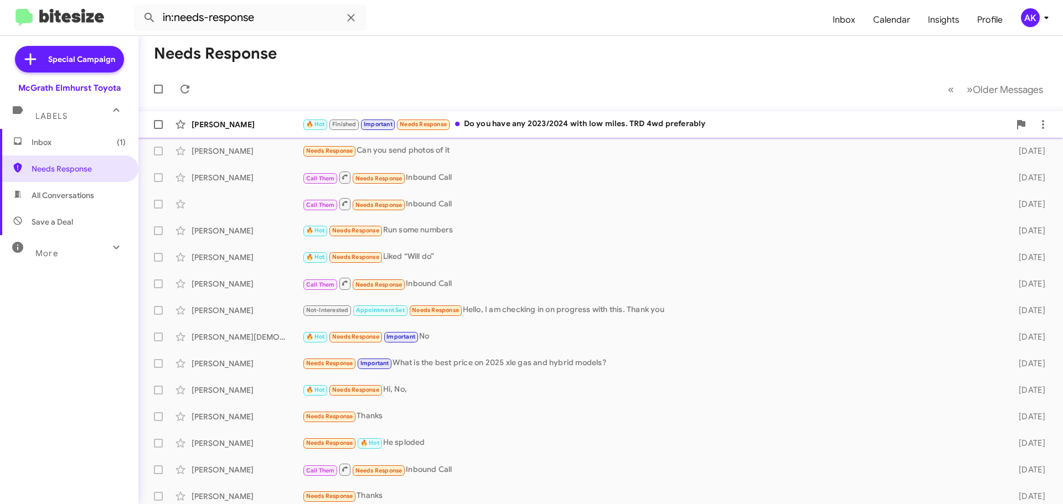
click at [543, 132] on div "[PERSON_NAME] 🔥 Hot Finished Important Needs Response Do you have any 2023/2024…" at bounding box center [600, 124] width 907 height 22
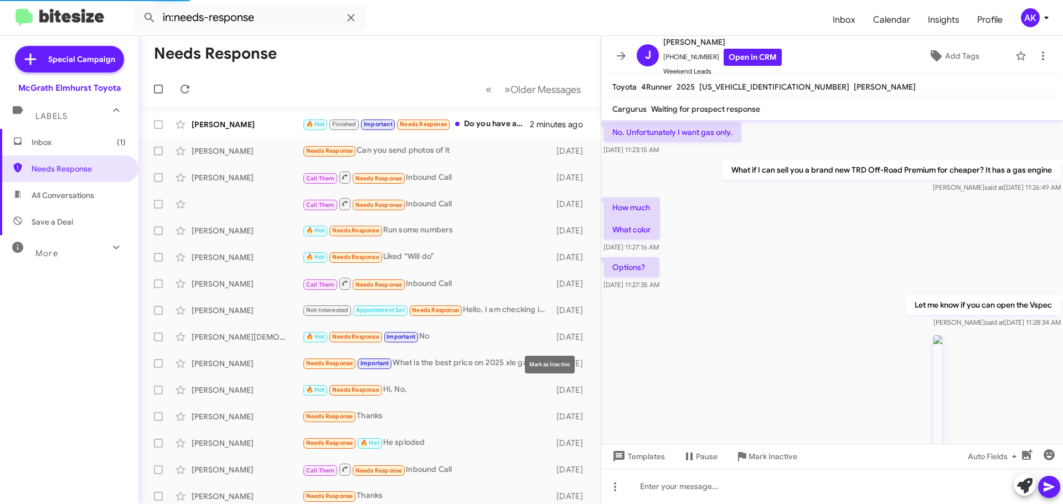
scroll to position [727, 0]
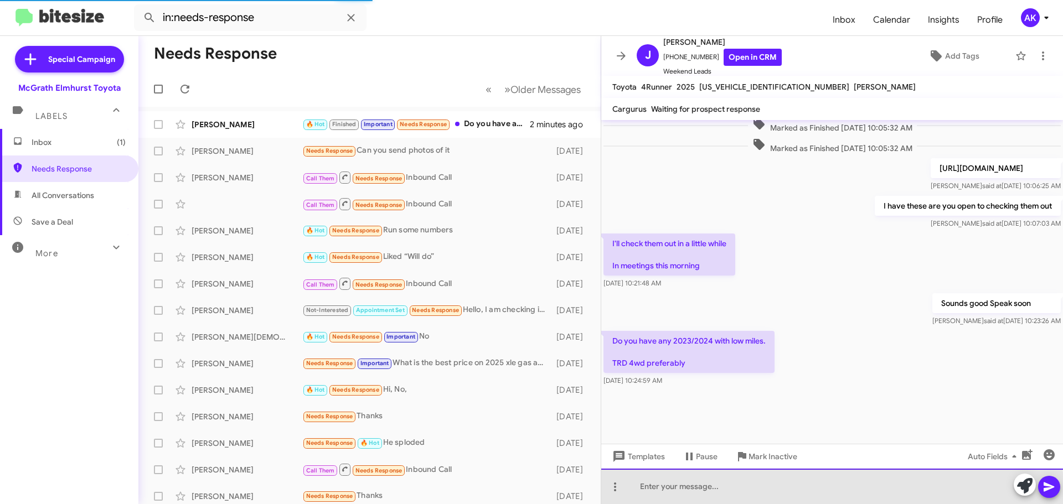
click at [717, 492] on div at bounding box center [832, 486] width 462 height 35
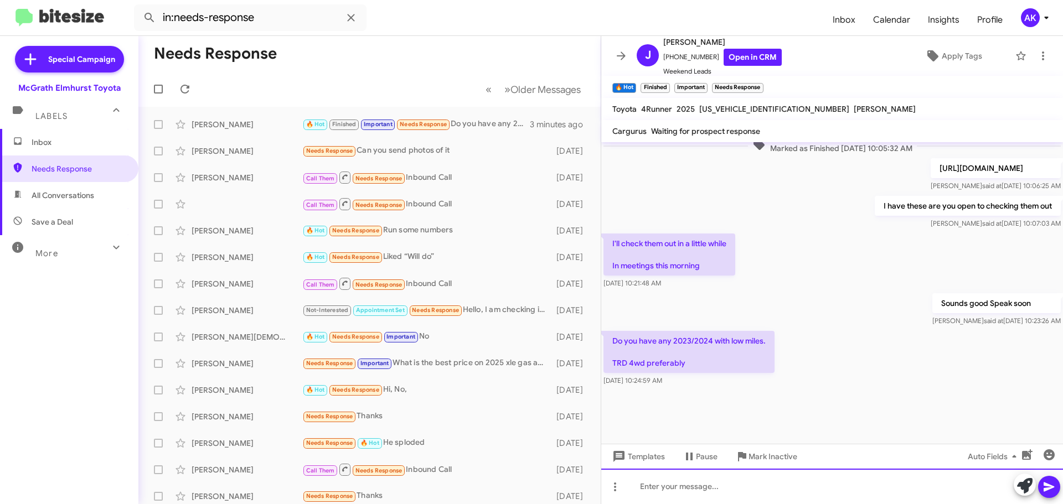
click at [752, 482] on div at bounding box center [832, 486] width 462 height 35
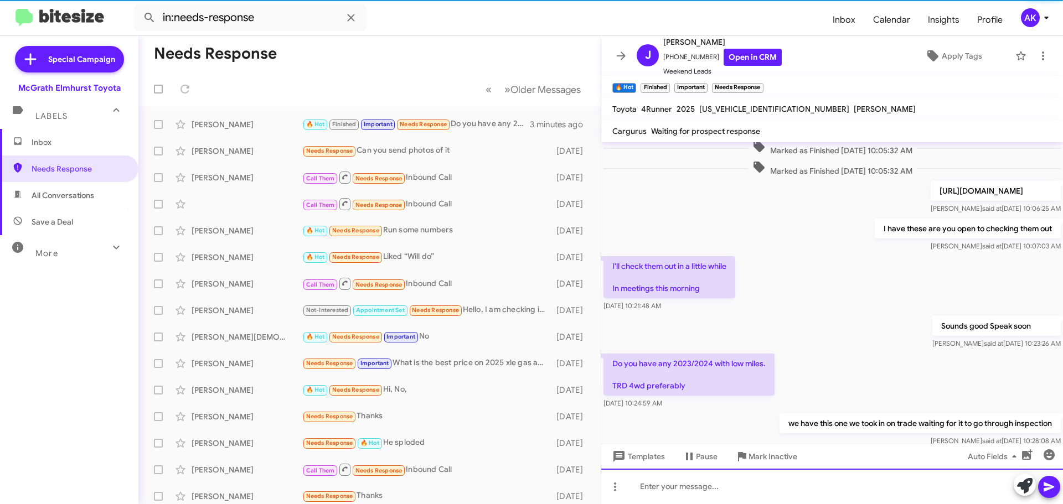
scroll to position [0, 0]
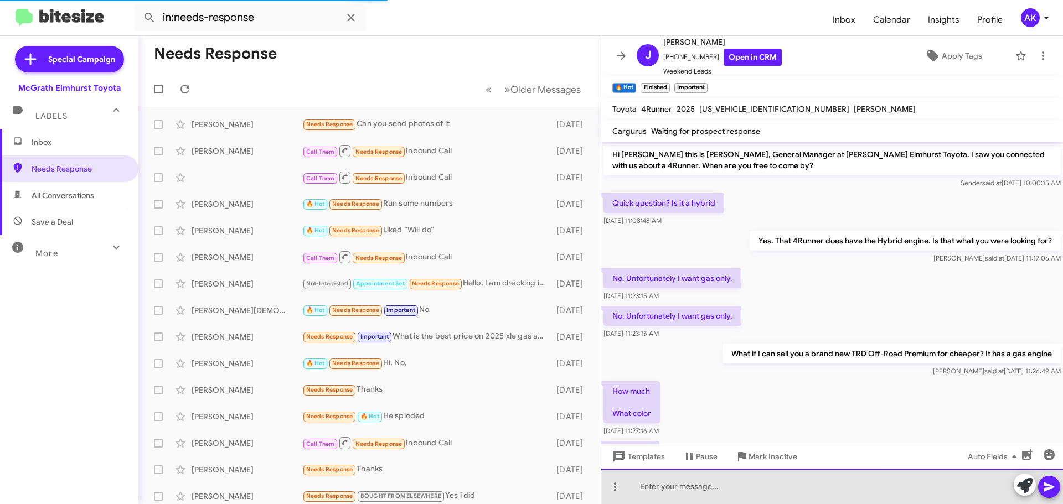
click at [761, 500] on div at bounding box center [832, 486] width 462 height 35
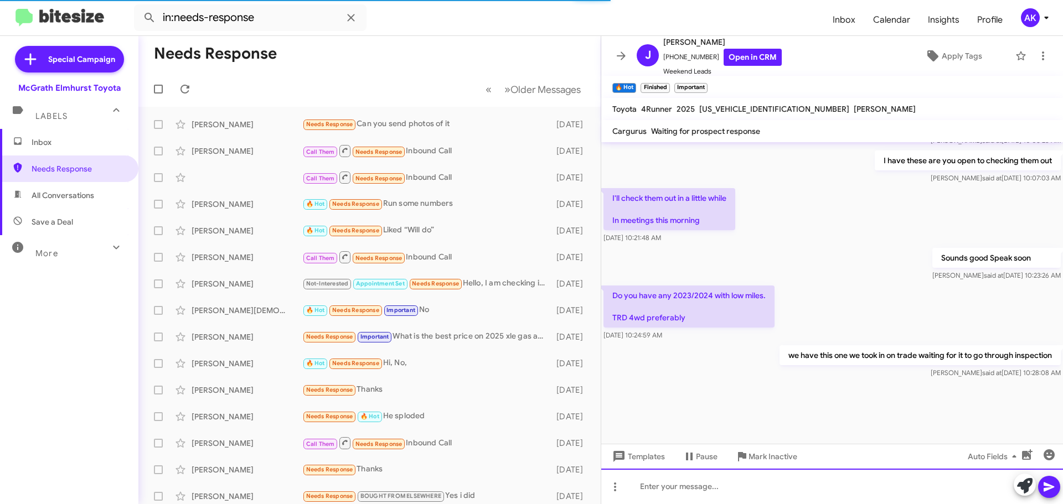
scroll to position [963, 0]
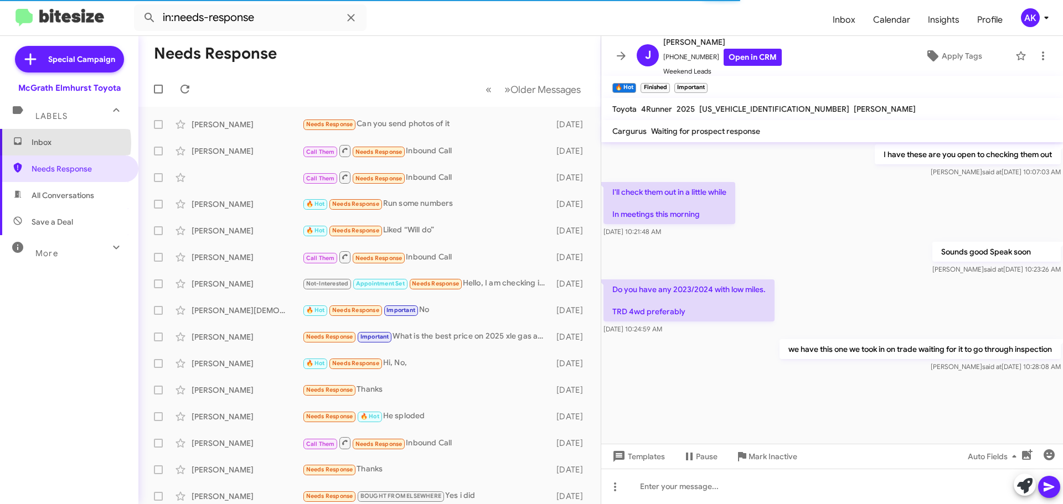
click at [53, 143] on span "Inbox" at bounding box center [79, 142] width 94 height 11
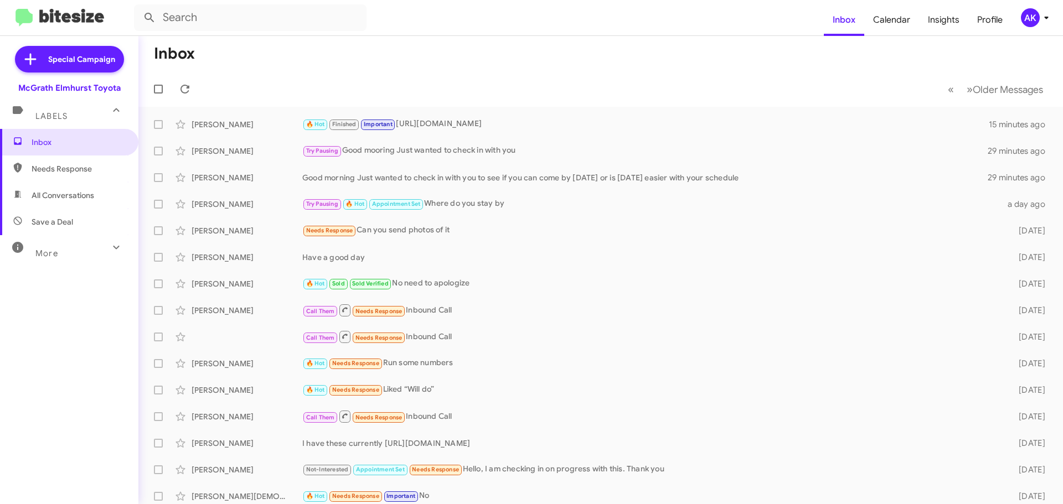
click at [62, 161] on span "Needs Response" at bounding box center [69, 169] width 138 height 27
type input "in:needs-response"
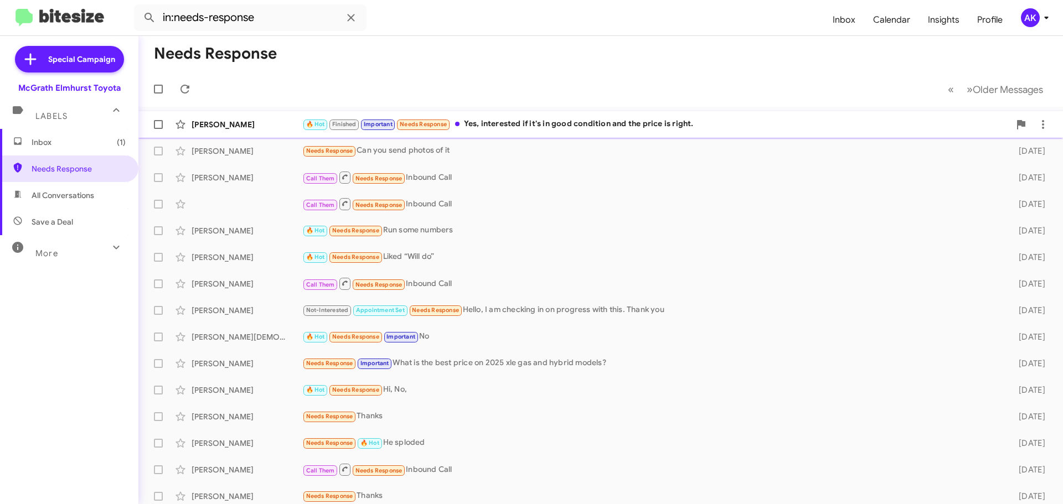
click at [581, 128] on div "🔥 Hot Finished Important Needs Response Yes, interested if it's in good conditi…" at bounding box center [655, 124] width 707 height 13
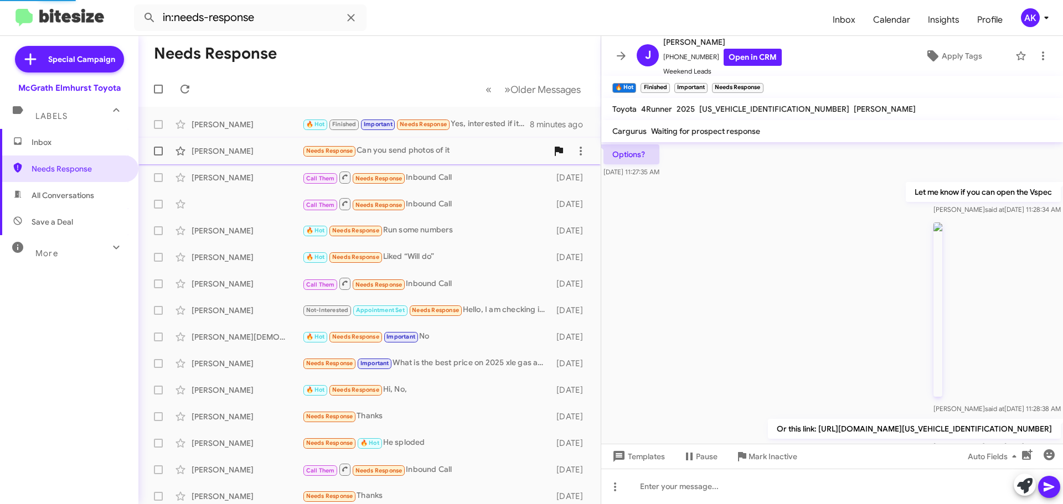
scroll to position [716, 0]
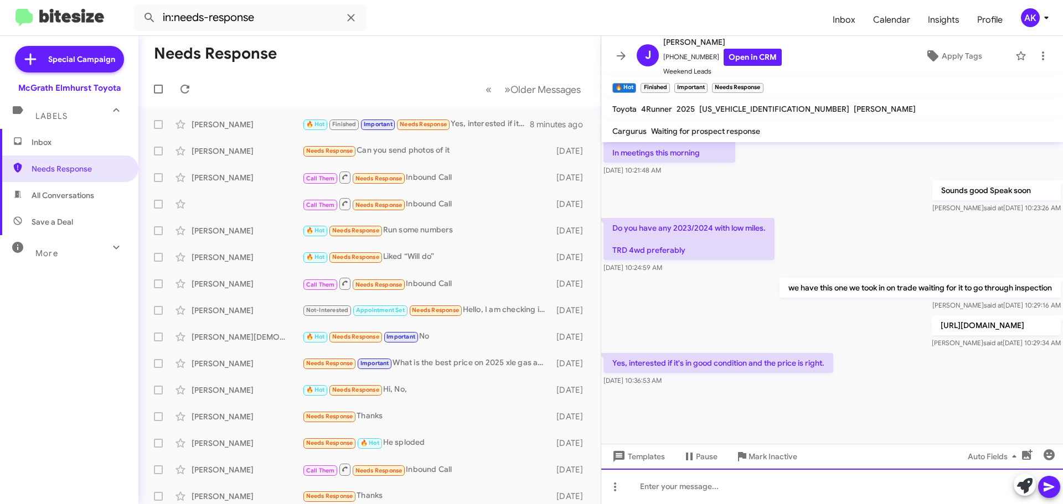
click at [853, 495] on div at bounding box center [832, 486] width 462 height 35
click at [744, 488] on div at bounding box center [832, 486] width 462 height 35
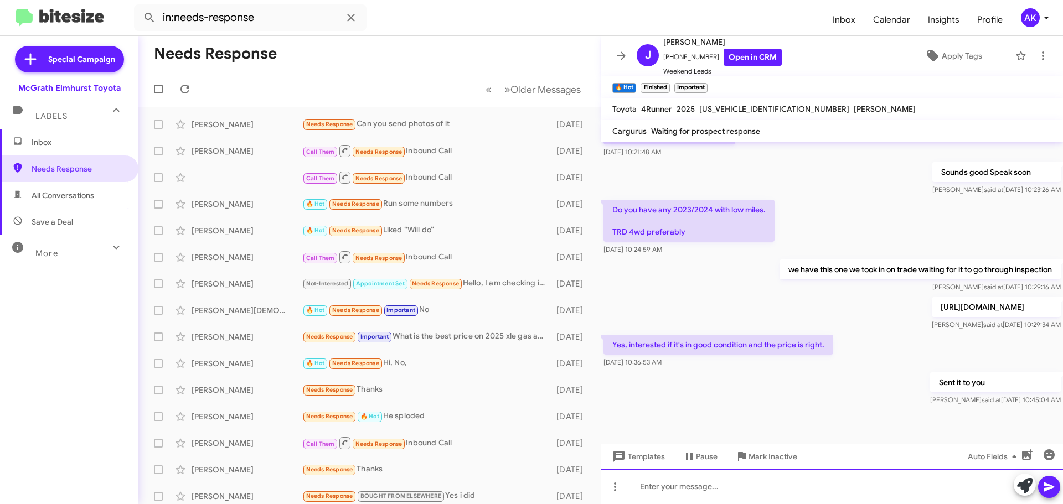
scroll to position [1095, 0]
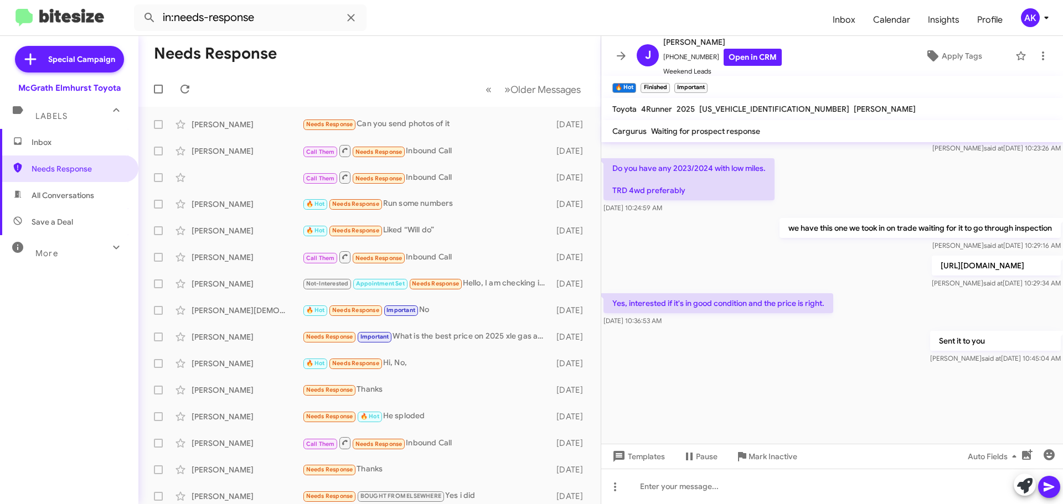
click at [77, 141] on span "Inbox" at bounding box center [79, 142] width 94 height 11
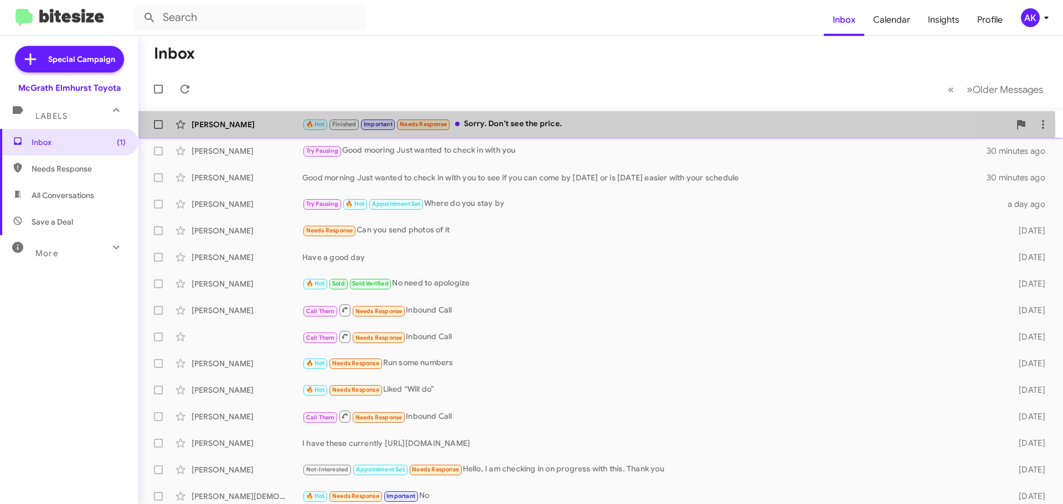
click at [521, 129] on div "🔥 Hot Finished Important Needs Response Sorry. Don't see the price." at bounding box center [655, 124] width 707 height 13
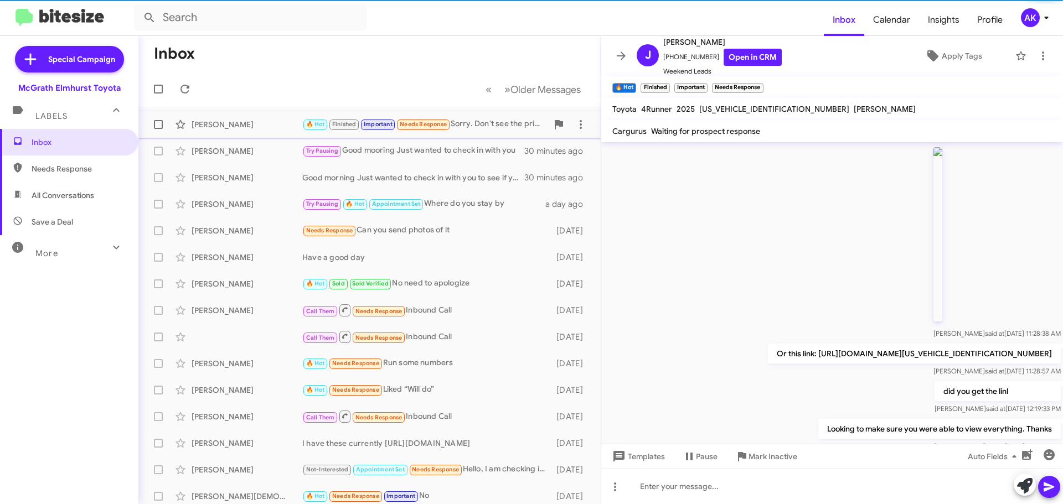
scroll to position [716, 0]
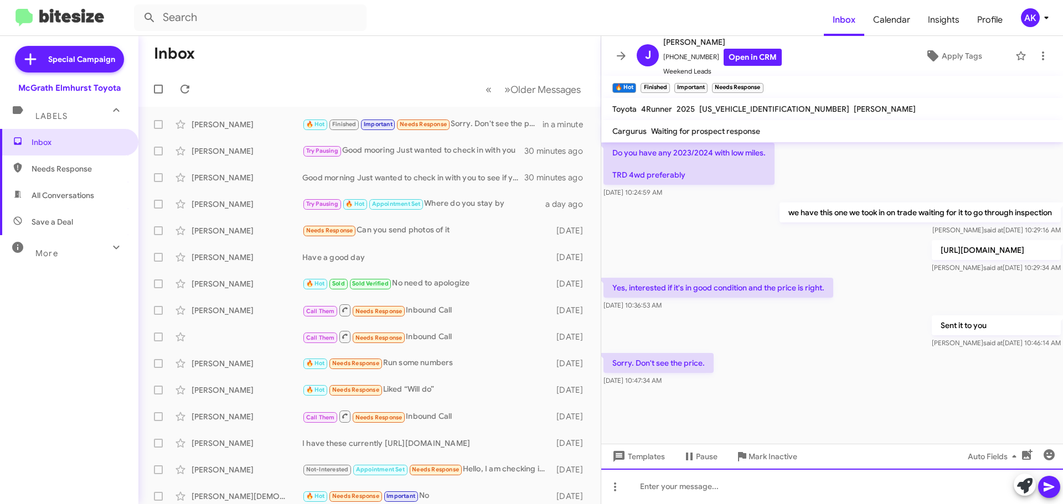
click at [727, 488] on div at bounding box center [832, 486] width 462 height 35
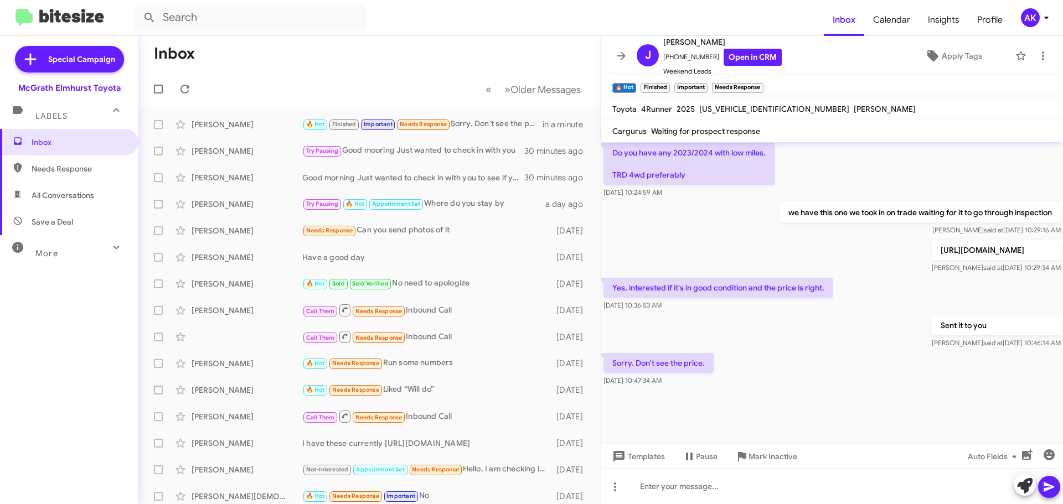
click at [932, 258] on p "[URL][DOMAIN_NAME]" at bounding box center [996, 250] width 129 height 20
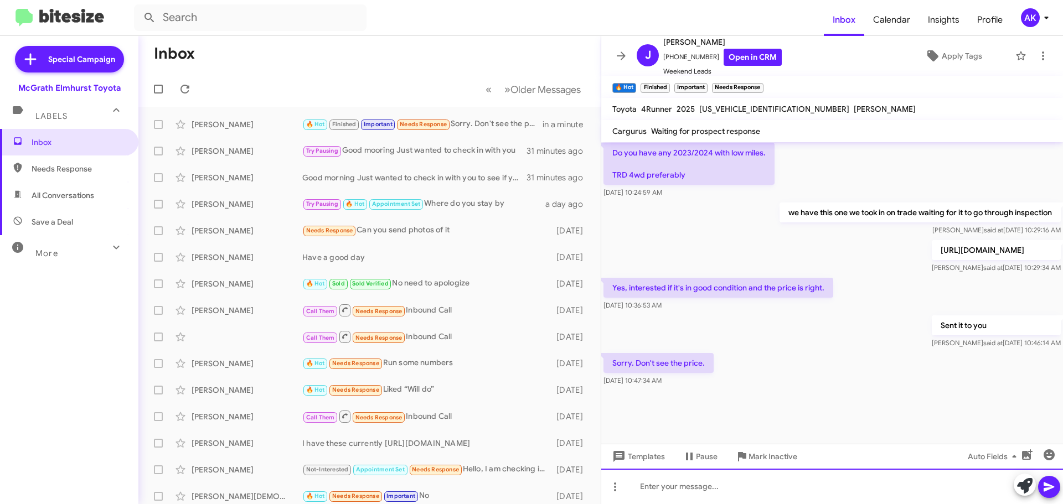
click at [662, 482] on div at bounding box center [832, 486] width 462 height 35
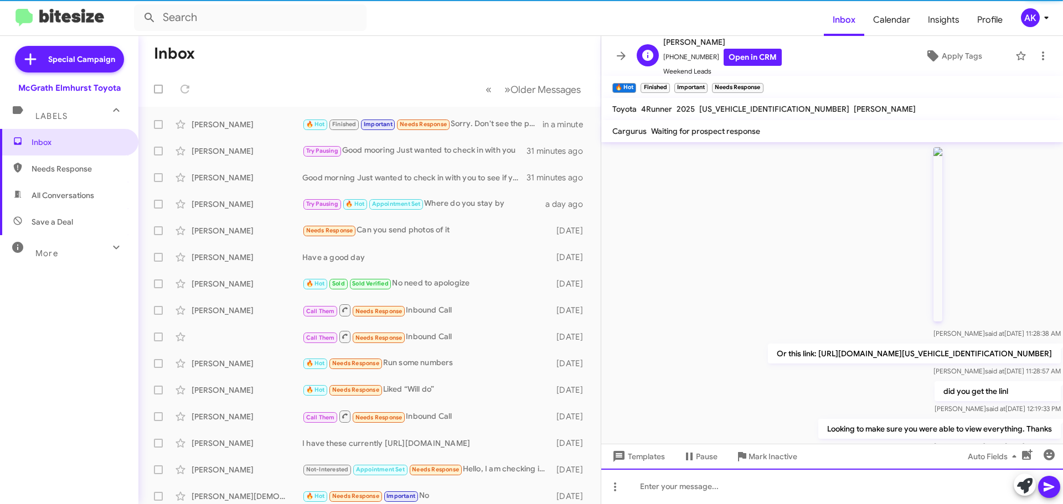
scroll to position [55, 0]
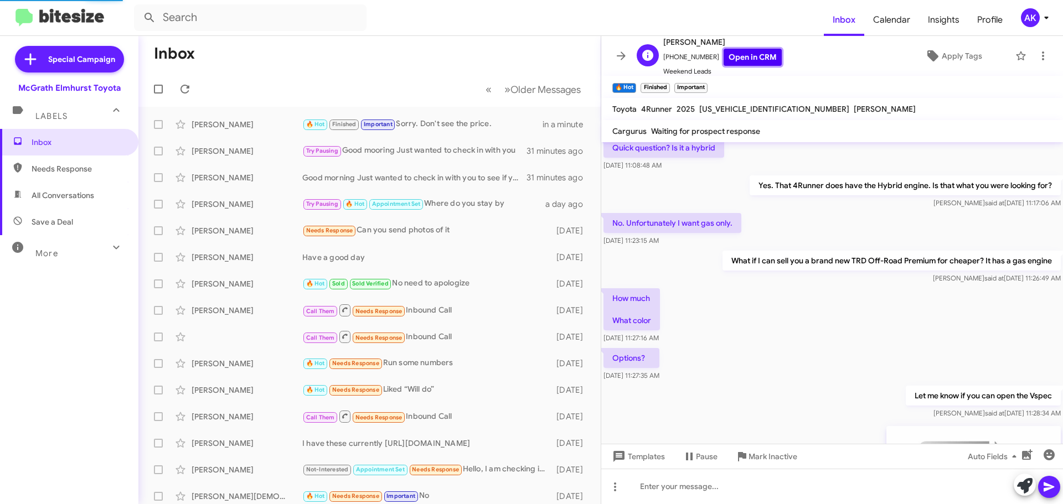
click at [736, 61] on link "Open in CRM" at bounding box center [752, 57] width 58 height 17
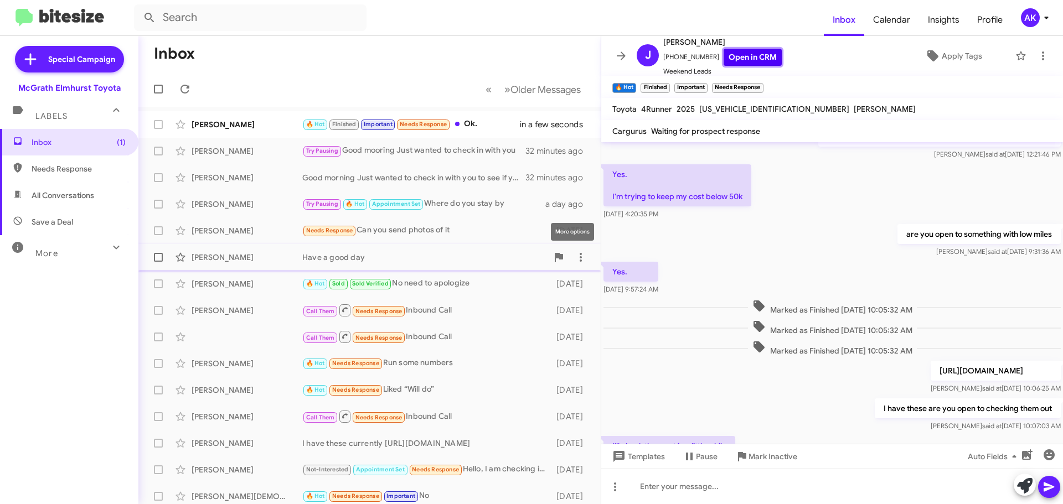
scroll to position [566, 0]
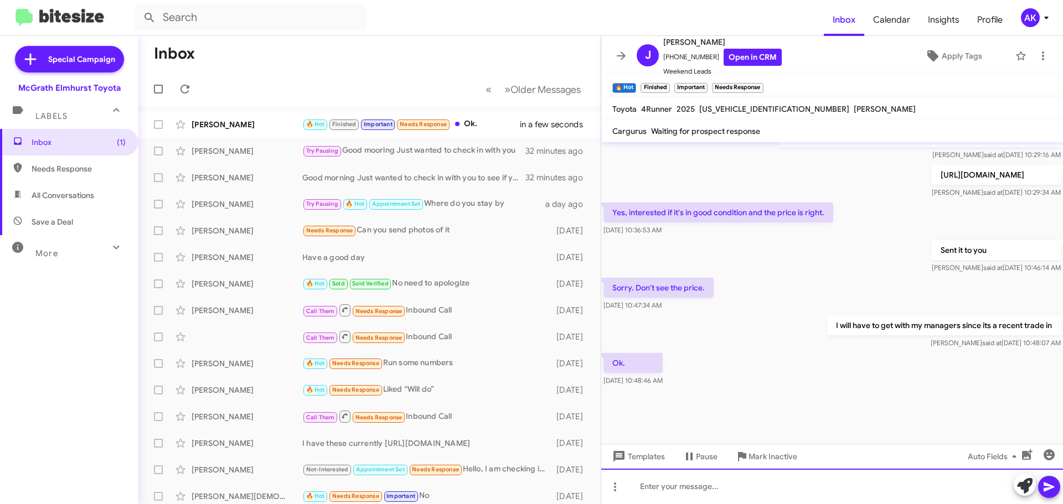
click at [645, 490] on div at bounding box center [832, 486] width 462 height 35
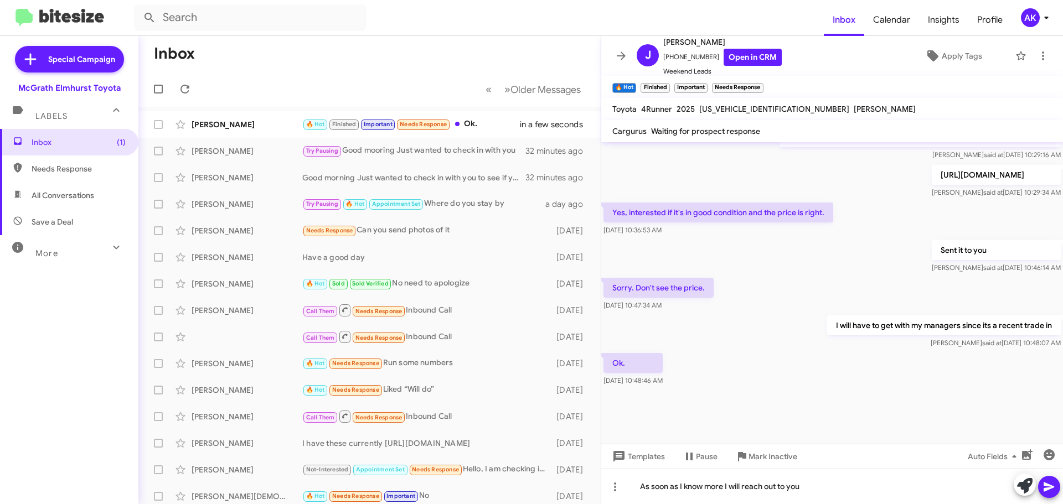
click at [1046, 484] on icon at bounding box center [1048, 487] width 11 height 9
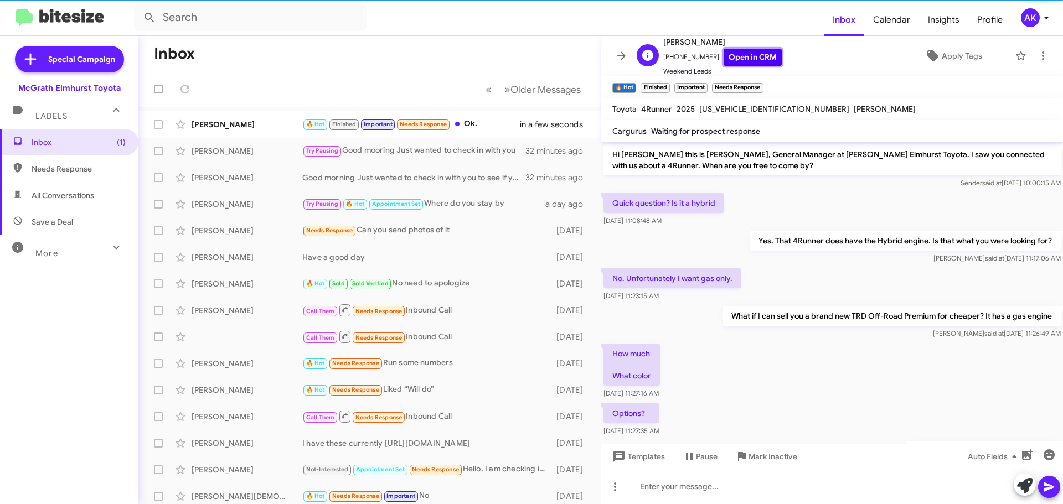
scroll to position [55, 0]
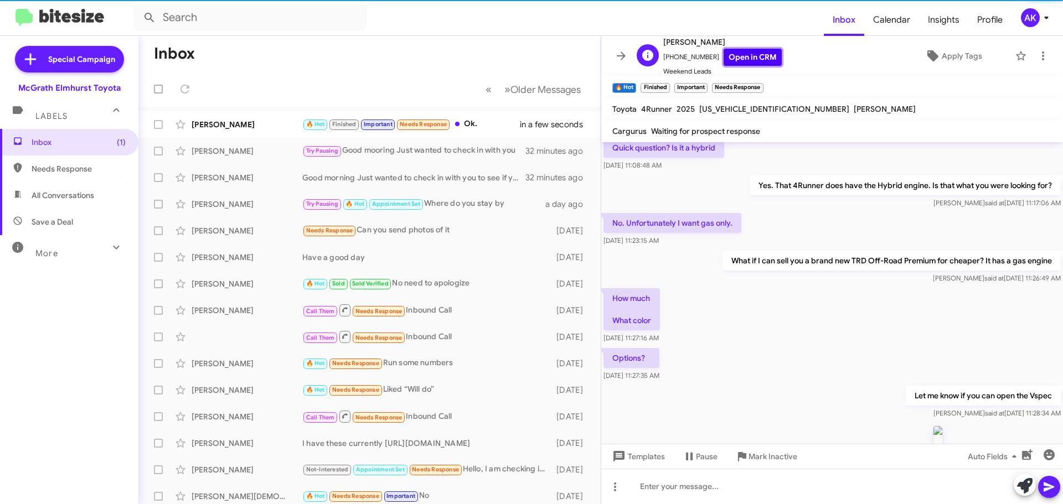
click at [751, 55] on link "Open in CRM" at bounding box center [752, 57] width 58 height 17
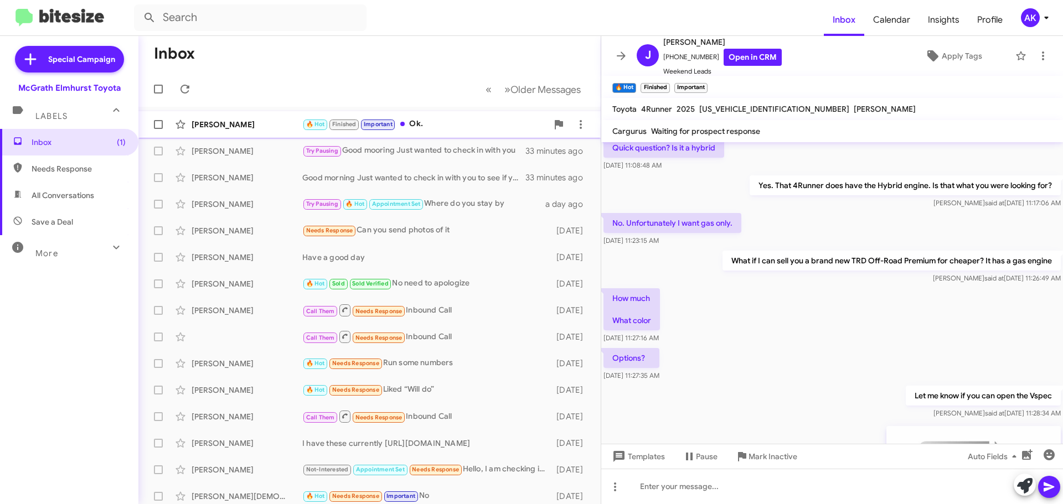
click at [427, 127] on div "🔥 Hot Finished Important Ok." at bounding box center [424, 124] width 245 height 13
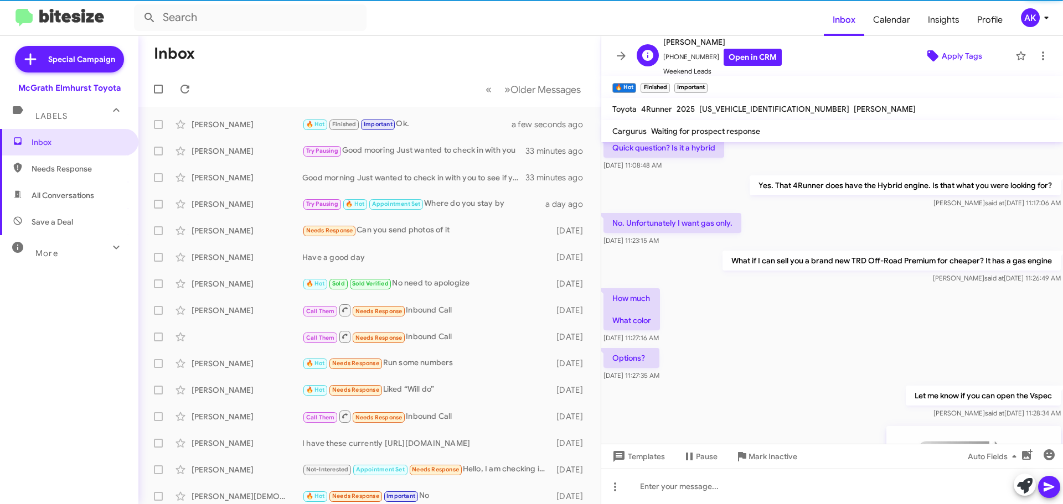
click at [956, 56] on span "Apply Tags" at bounding box center [962, 56] width 40 height 20
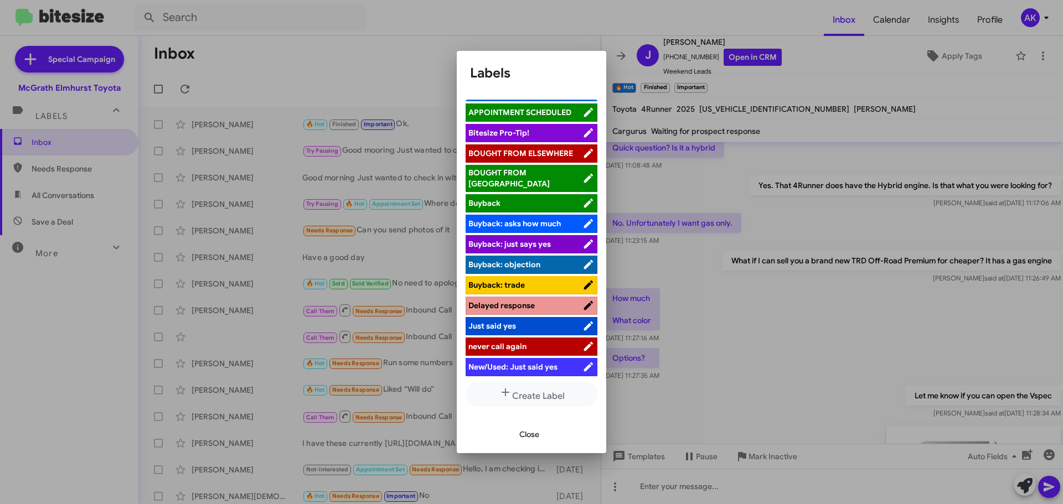
scroll to position [0, 0]
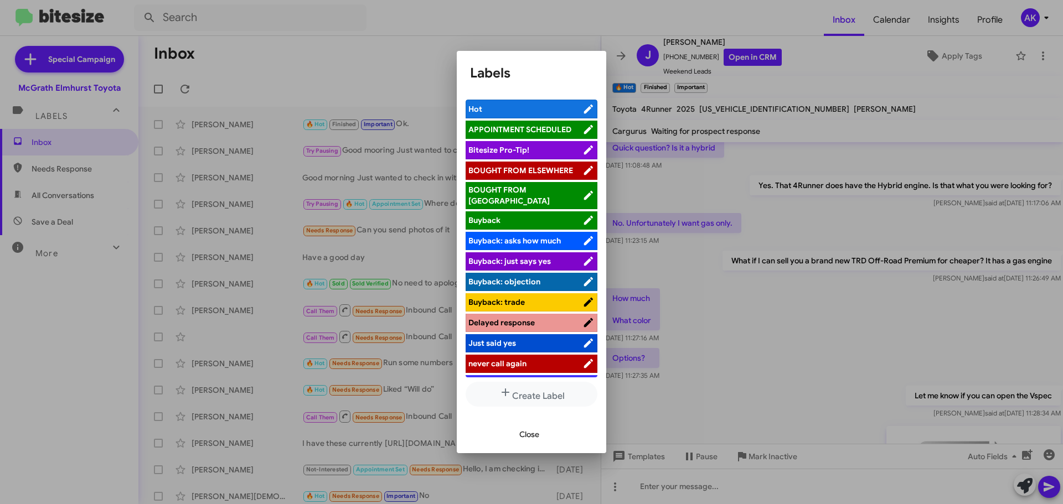
click at [515, 112] on span "Hot" at bounding box center [525, 109] width 114 height 11
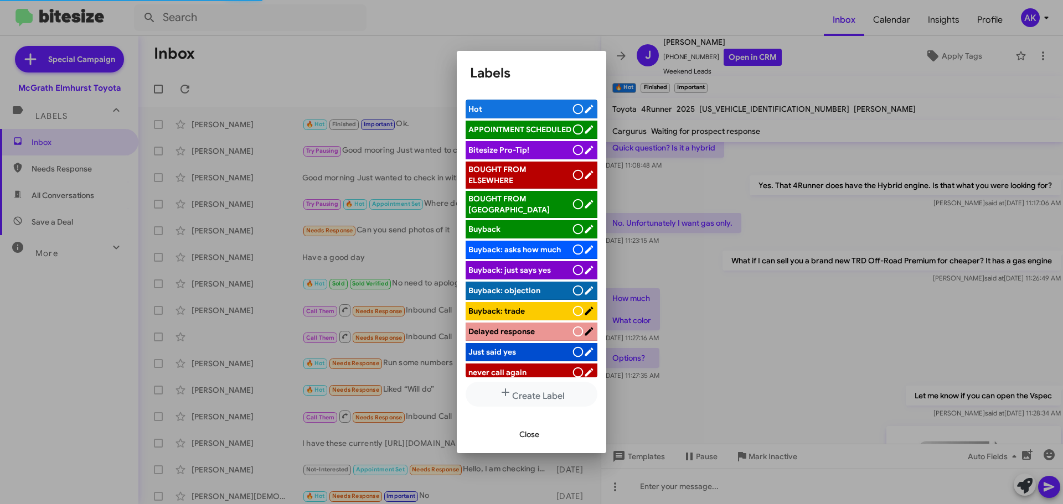
click at [529, 427] on span "Close" at bounding box center [529, 435] width 20 height 20
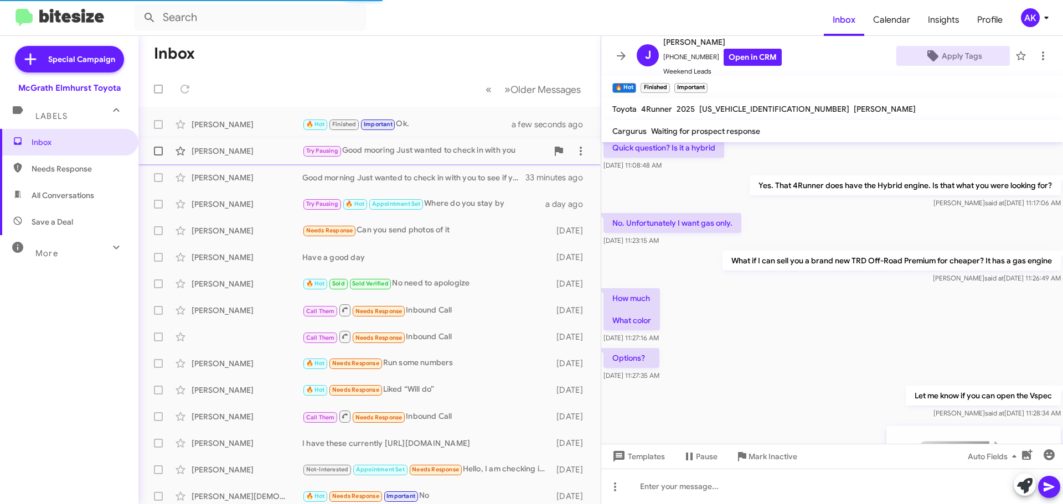
click at [431, 145] on div "Try Pausing Good mooring Just wanted to check in with you" at bounding box center [424, 150] width 245 height 13
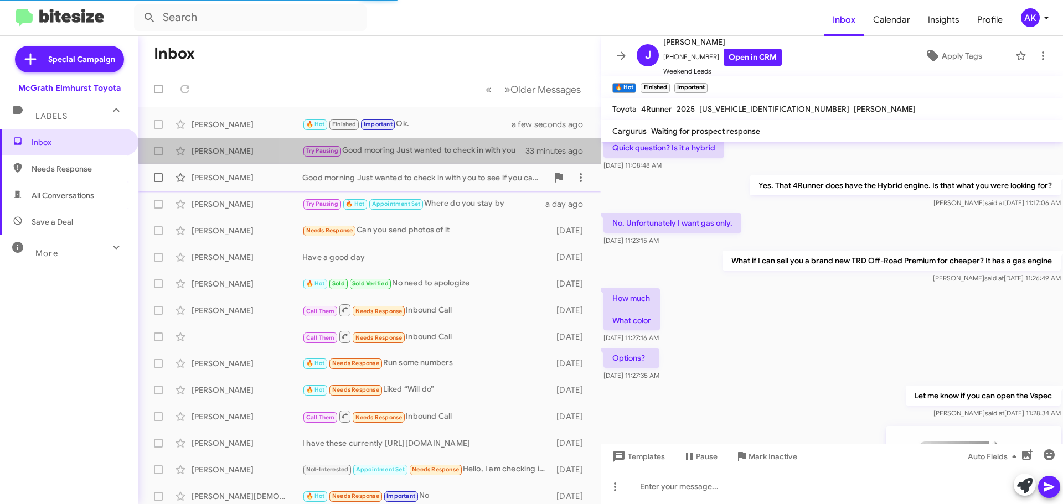
scroll to position [165, 0]
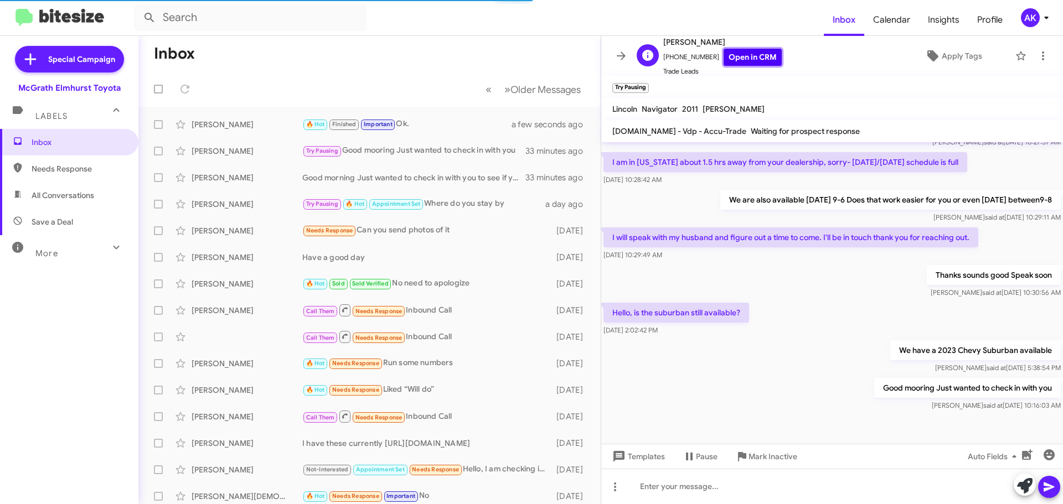
click at [730, 62] on link "Open in CRM" at bounding box center [752, 57] width 58 height 17
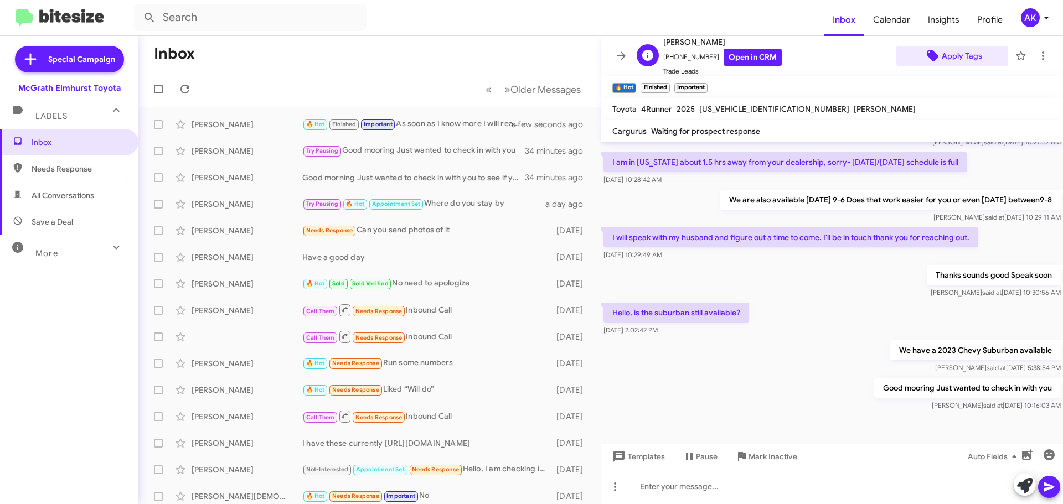
click at [929, 56] on icon at bounding box center [932, 55] width 11 height 11
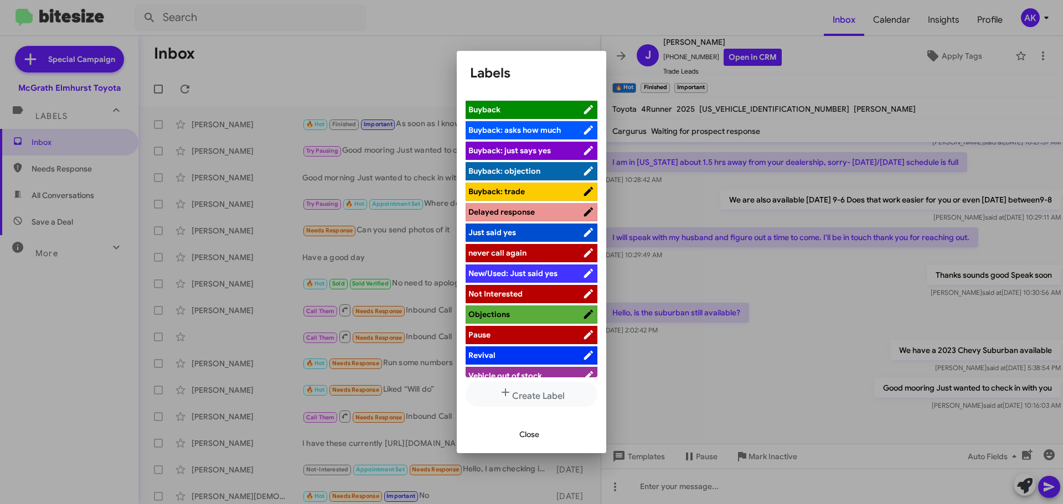
scroll to position [112, 0]
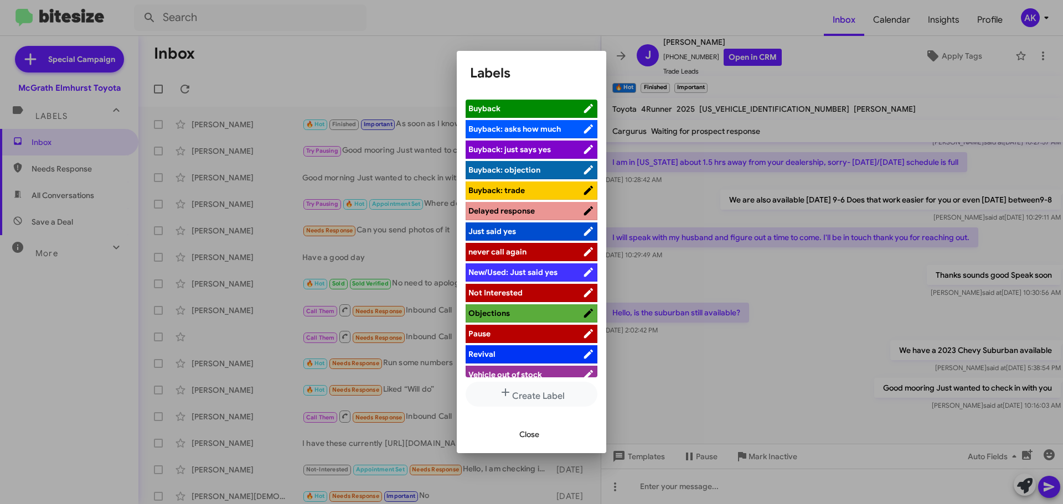
click at [499, 311] on li "Objections" at bounding box center [531, 313] width 132 height 18
click at [550, 308] on span "Objections" at bounding box center [525, 313] width 114 height 11
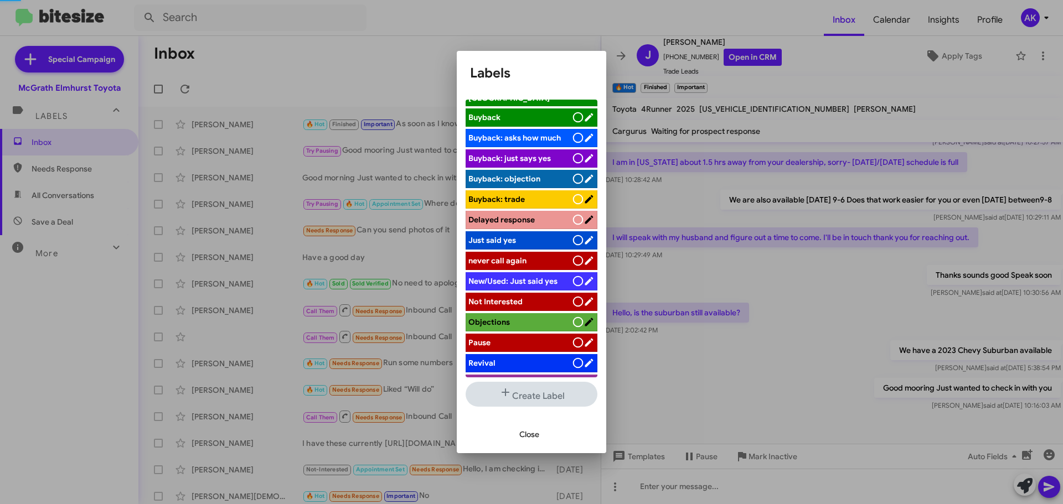
scroll to position [130, 0]
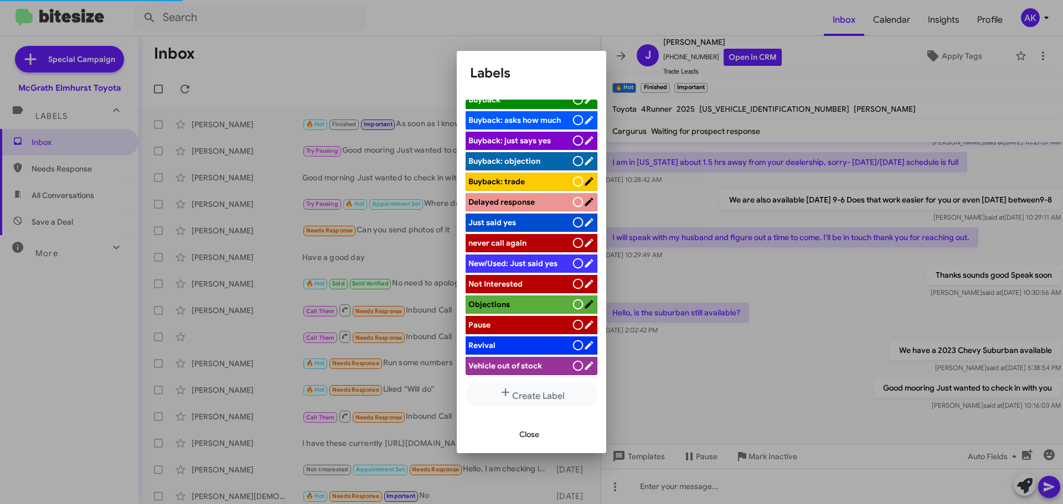
click at [539, 434] on span "Close" at bounding box center [529, 435] width 20 height 20
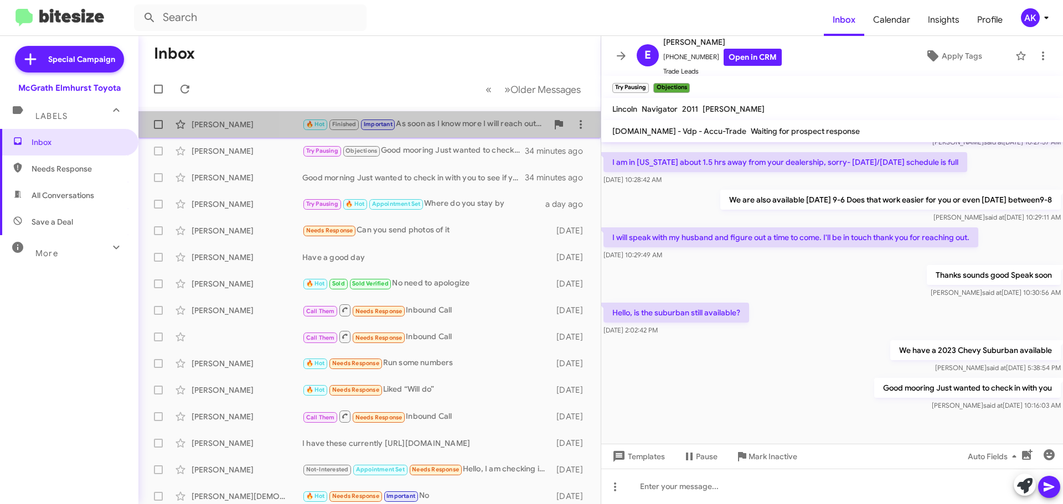
click at [442, 122] on div "🔥 Hot Finished Important As soon as I know more I will reach out to you" at bounding box center [424, 124] width 245 height 13
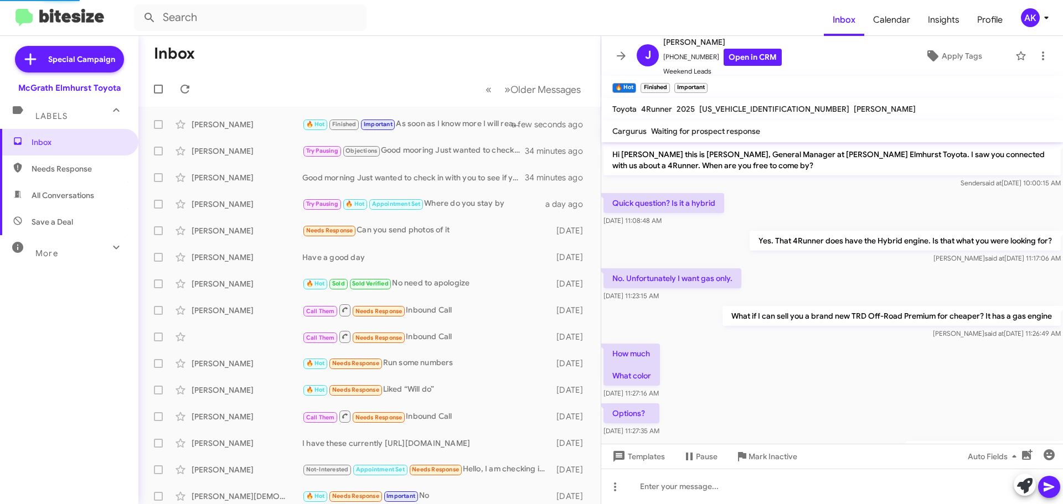
scroll to position [55, 0]
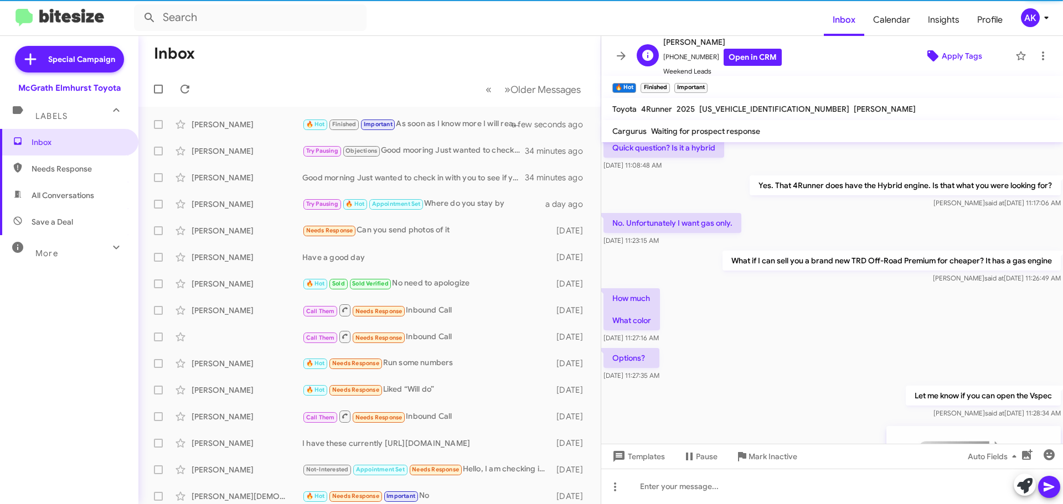
click at [958, 55] on span "Apply Tags" at bounding box center [962, 56] width 40 height 20
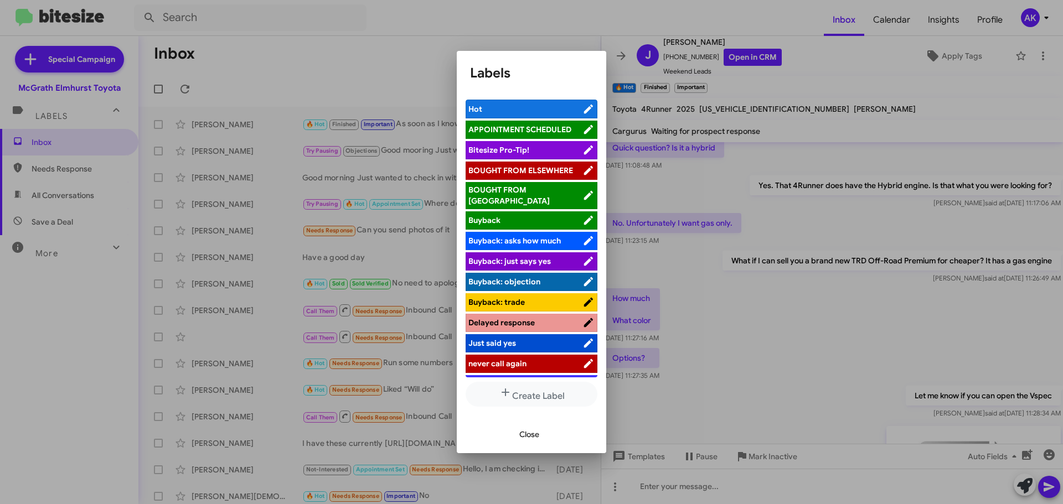
click at [516, 109] on span "Hot" at bounding box center [525, 109] width 114 height 11
click at [526, 435] on span "Close" at bounding box center [529, 435] width 20 height 20
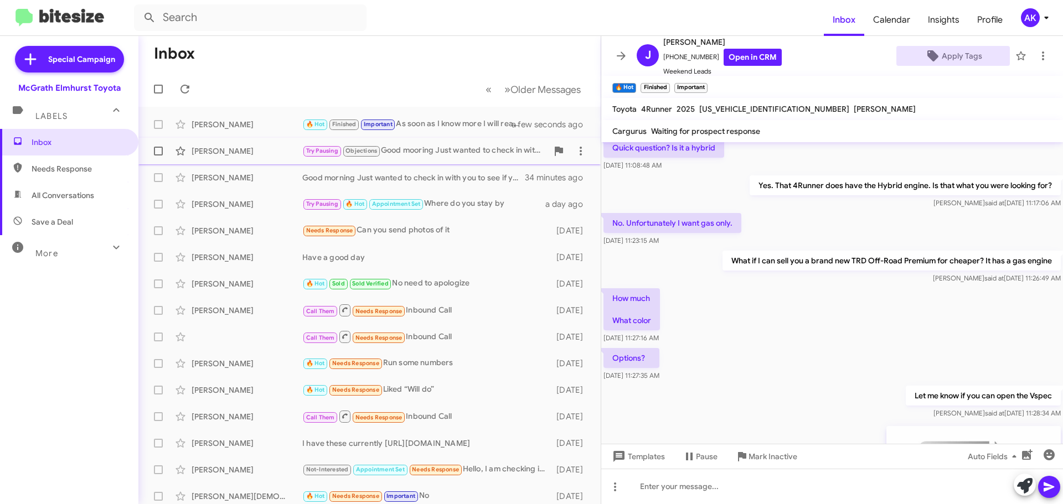
click at [427, 148] on div "Try Pausing Objections Good mooring Just wanted to check in with you" at bounding box center [424, 150] width 245 height 13
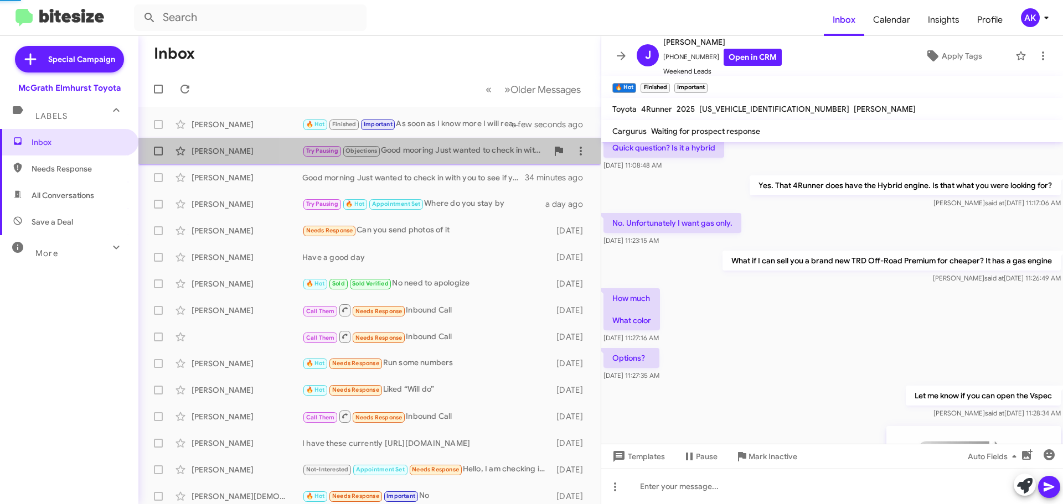
scroll to position [188, 0]
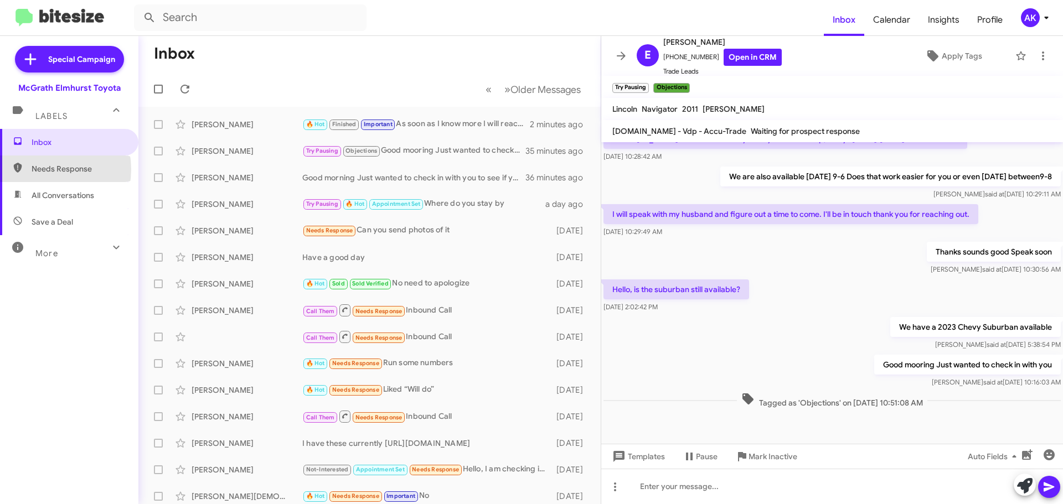
click at [42, 169] on span "Needs Response" at bounding box center [79, 168] width 94 height 11
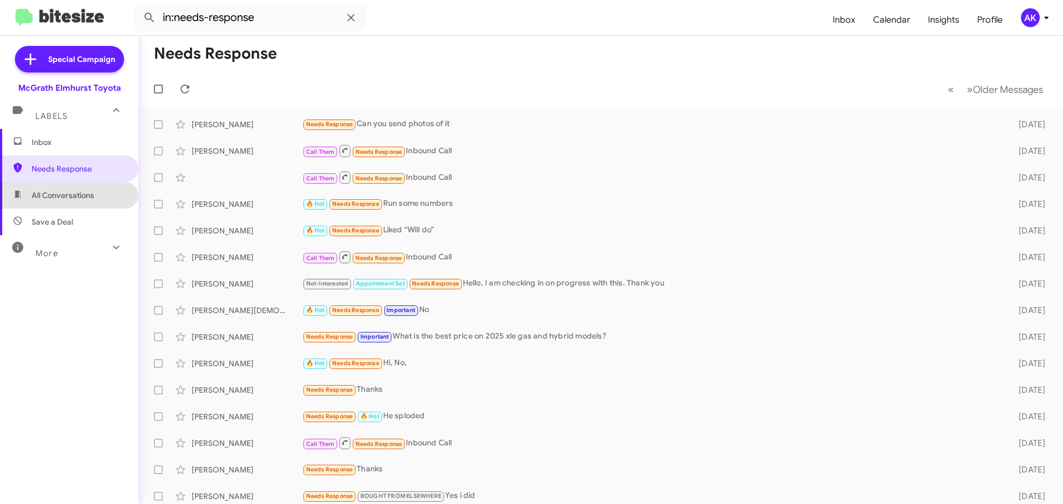
click at [85, 194] on span "All Conversations" at bounding box center [63, 195] width 63 height 11
type input "in:all-conversations"
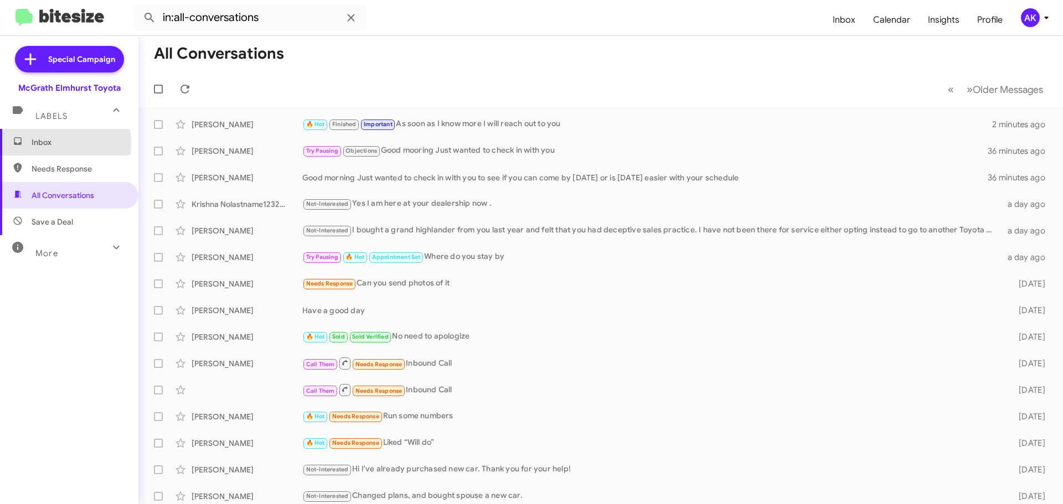
click at [46, 144] on span "Inbox" at bounding box center [79, 142] width 94 height 11
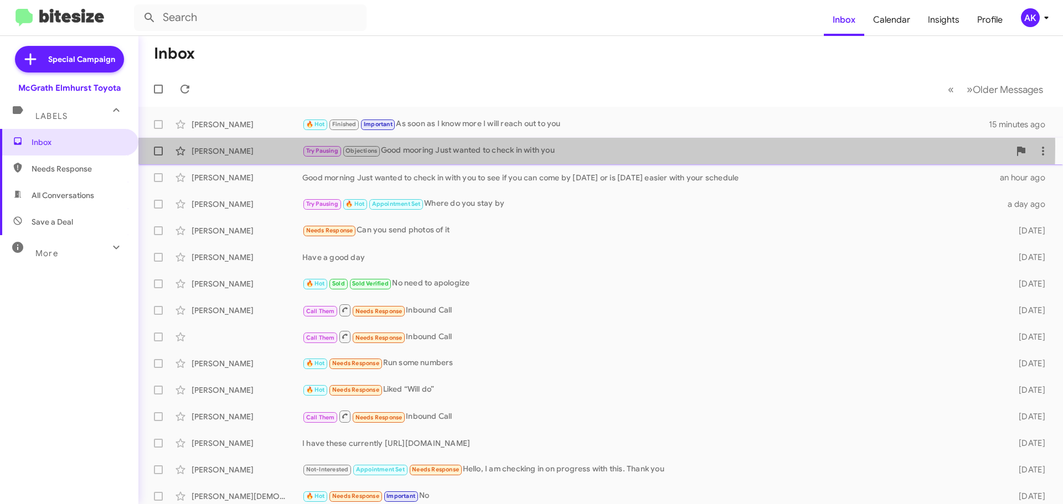
click at [469, 146] on div "Try Pausing Objections Good mooring Just wanted to check in with you" at bounding box center [655, 150] width 707 height 13
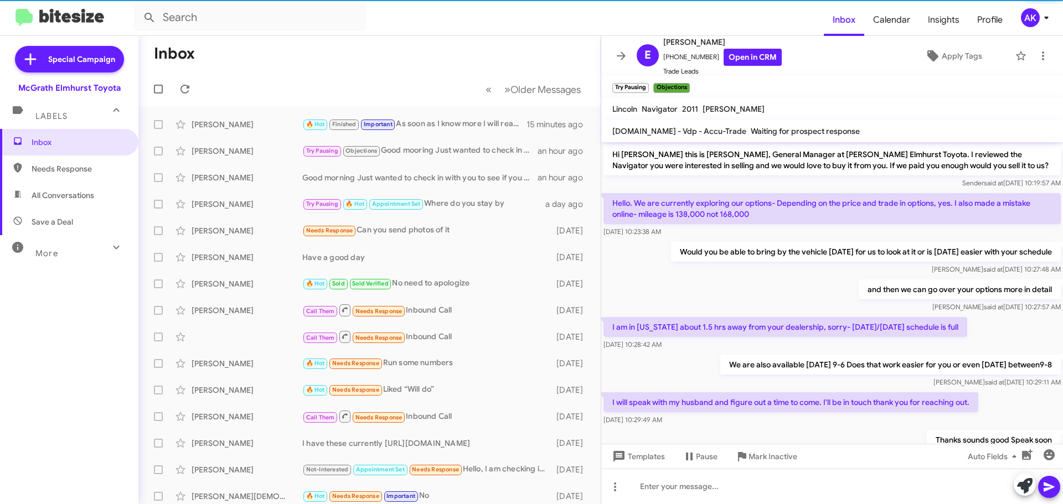
scroll to position [188, 0]
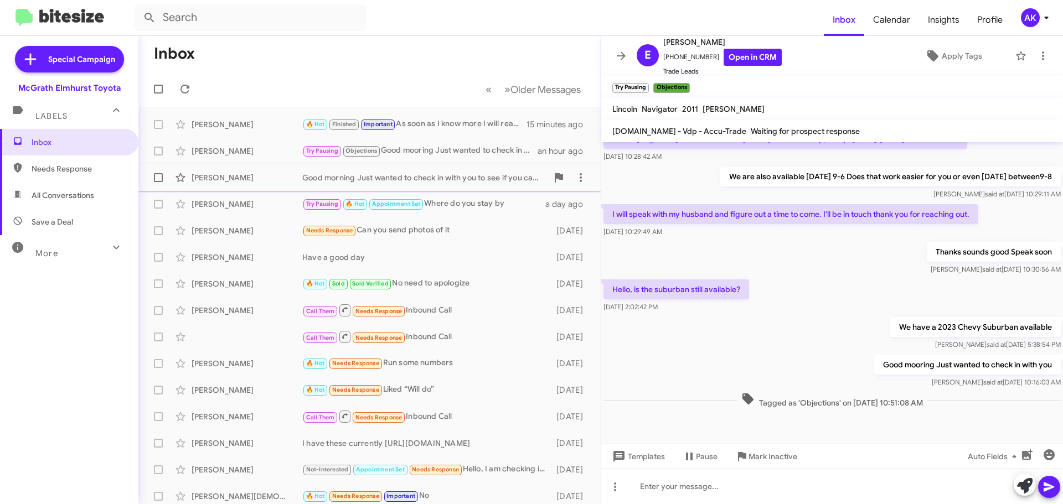
click at [338, 170] on div "[PERSON_NAME] Good morning Just wanted to check in with you to see if you can c…" at bounding box center [369, 178] width 444 height 22
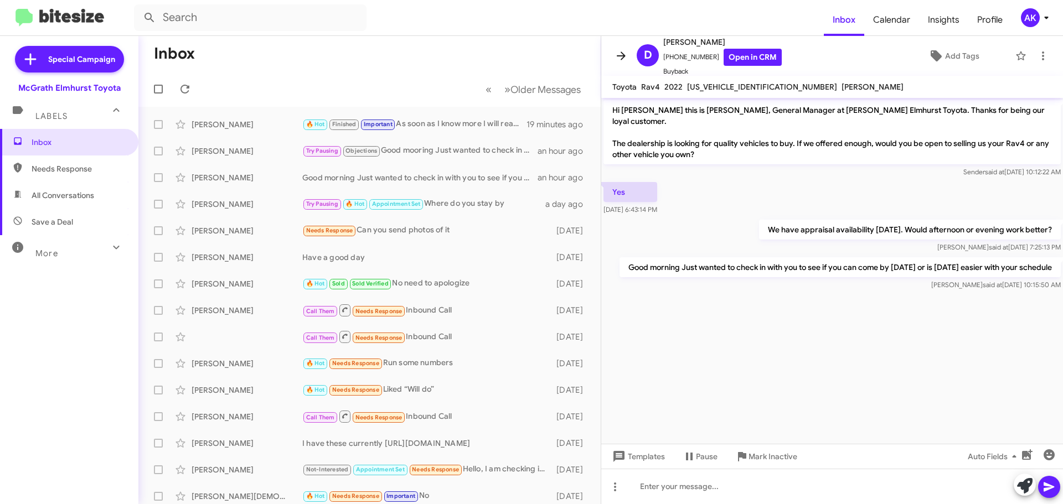
click at [628, 56] on span at bounding box center [621, 55] width 22 height 13
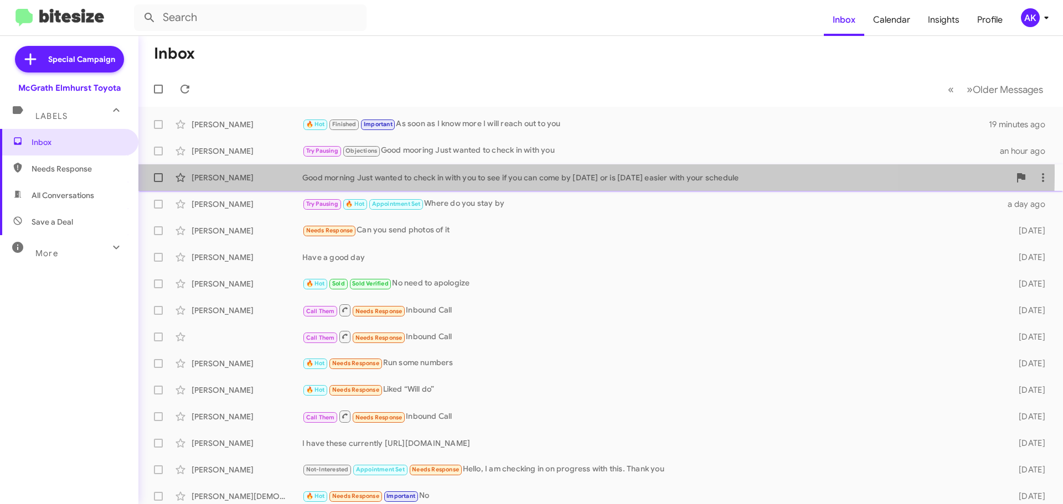
click at [484, 174] on div "Good morning Just wanted to check in with you to see if you can come by [DATE] …" at bounding box center [655, 177] width 707 height 11
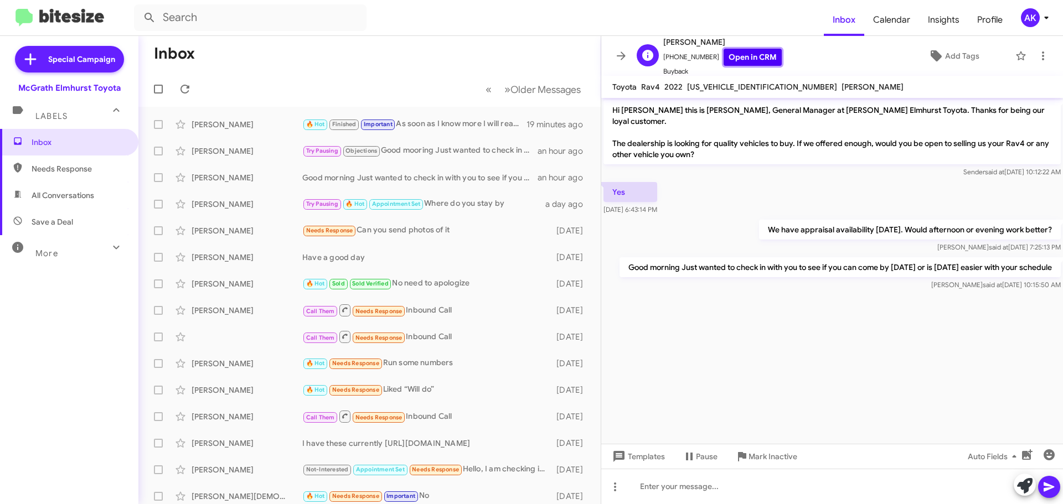
click at [733, 56] on link "Open in CRM" at bounding box center [752, 57] width 58 height 17
click at [959, 54] on span "Add Tags" at bounding box center [962, 56] width 34 height 20
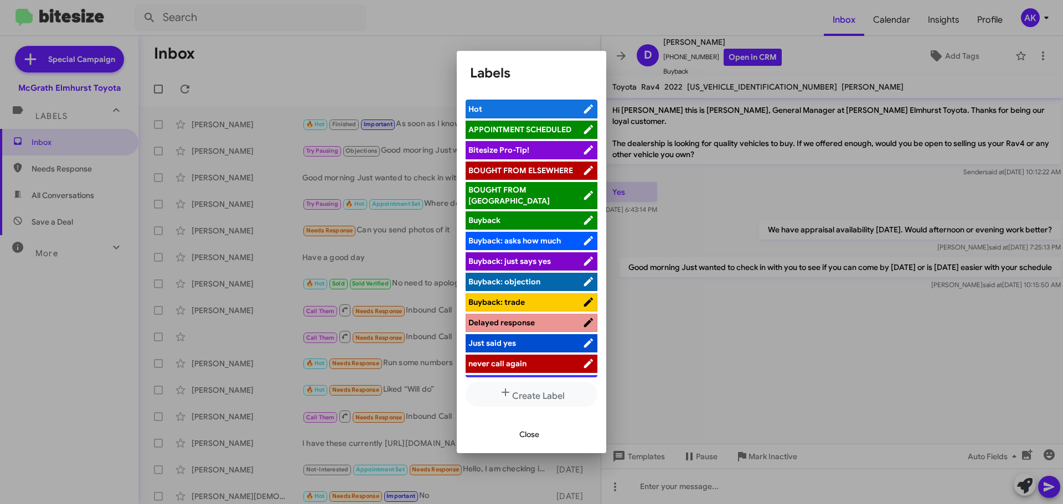
click at [524, 105] on span "Hot" at bounding box center [525, 109] width 114 height 11
click at [524, 431] on span "Close" at bounding box center [529, 435] width 20 height 20
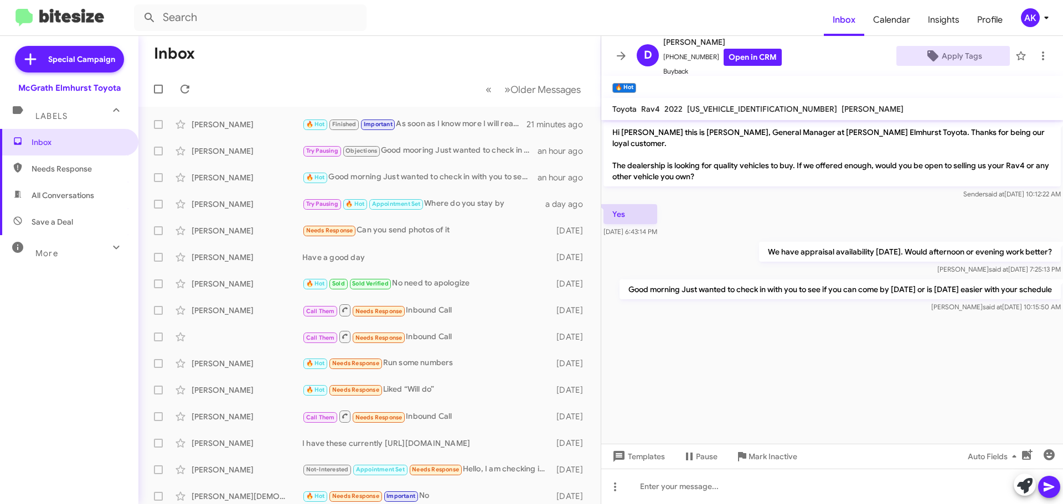
click at [55, 256] on span "More" at bounding box center [46, 254] width 23 height 10
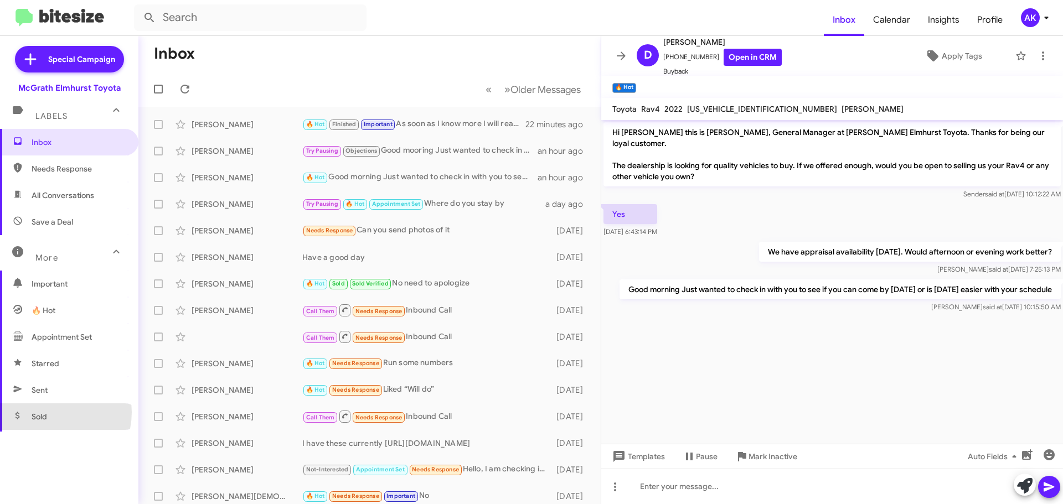
click at [48, 412] on span "Sold" at bounding box center [69, 417] width 138 height 27
type input "in:sold"
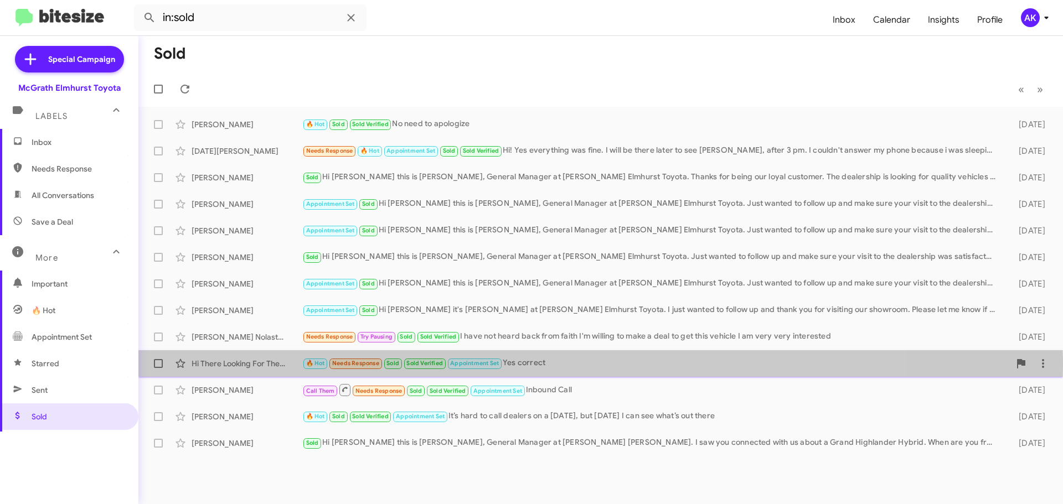
click at [492, 365] on span "Appointment Set" at bounding box center [474, 363] width 49 height 7
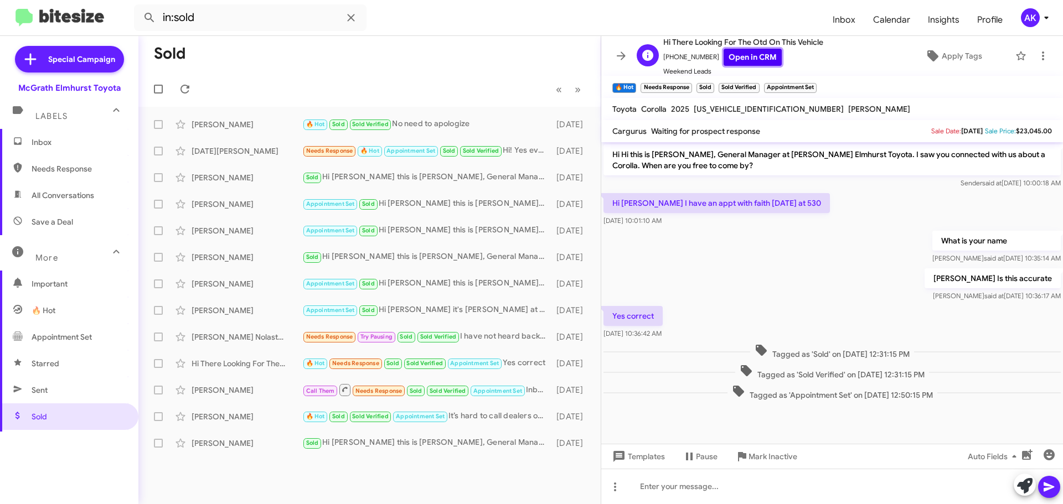
click at [739, 54] on link "Open in CRM" at bounding box center [752, 57] width 58 height 17
click at [742, 61] on link "Open in CRM" at bounding box center [752, 57] width 58 height 17
click at [961, 60] on span "Apply Tags" at bounding box center [962, 56] width 40 height 20
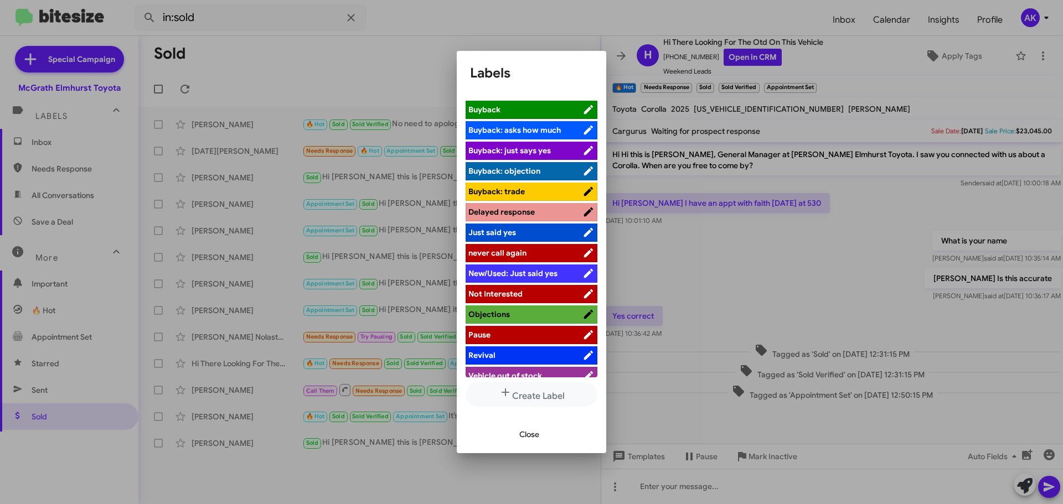
scroll to position [112, 0]
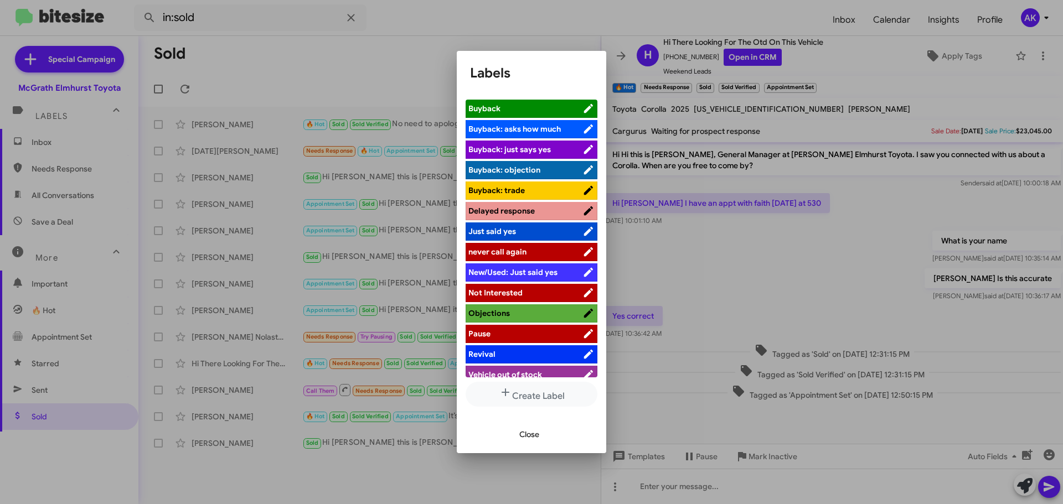
click at [524, 304] on li "Objections" at bounding box center [531, 313] width 132 height 18
click at [539, 308] on span "Objections" at bounding box center [525, 313] width 114 height 11
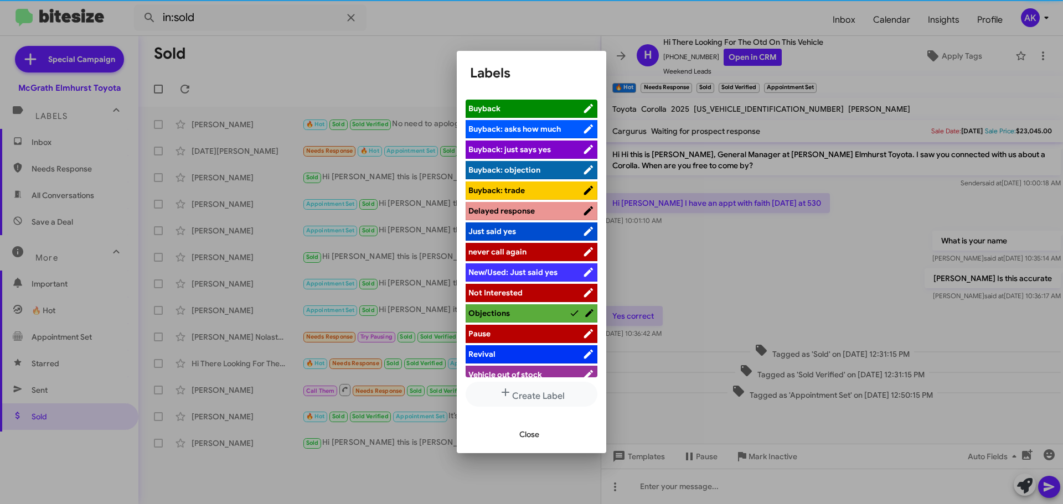
click at [529, 439] on span "Close" at bounding box center [529, 435] width 20 height 20
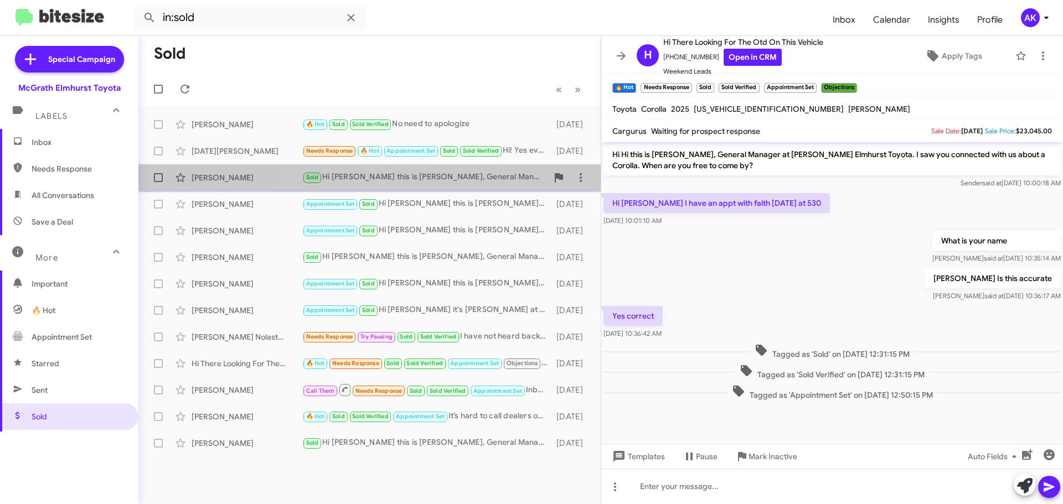
click at [478, 182] on div "Sold Hi [PERSON_NAME] this is [PERSON_NAME], General Manager at [PERSON_NAME] E…" at bounding box center [424, 177] width 245 height 13
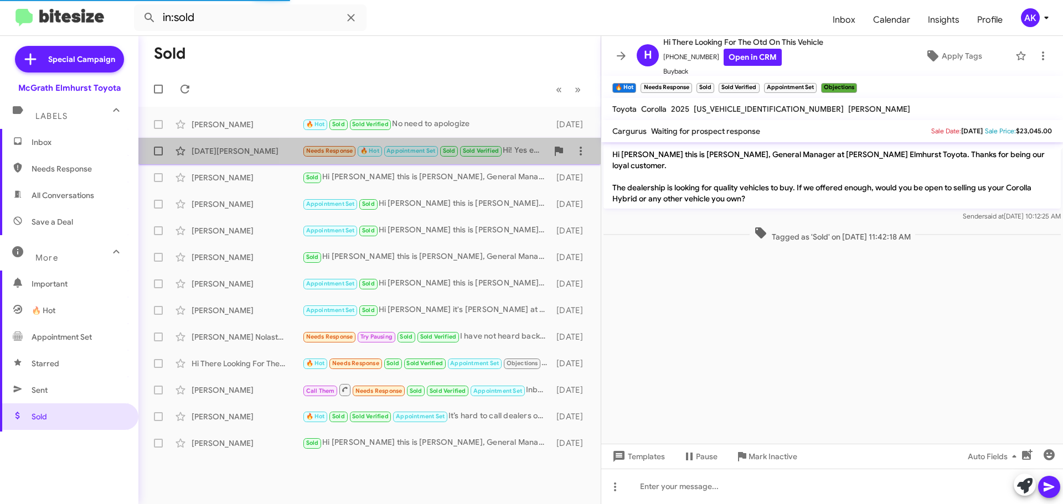
click at [401, 151] on span "Appointment Set" at bounding box center [410, 150] width 49 height 7
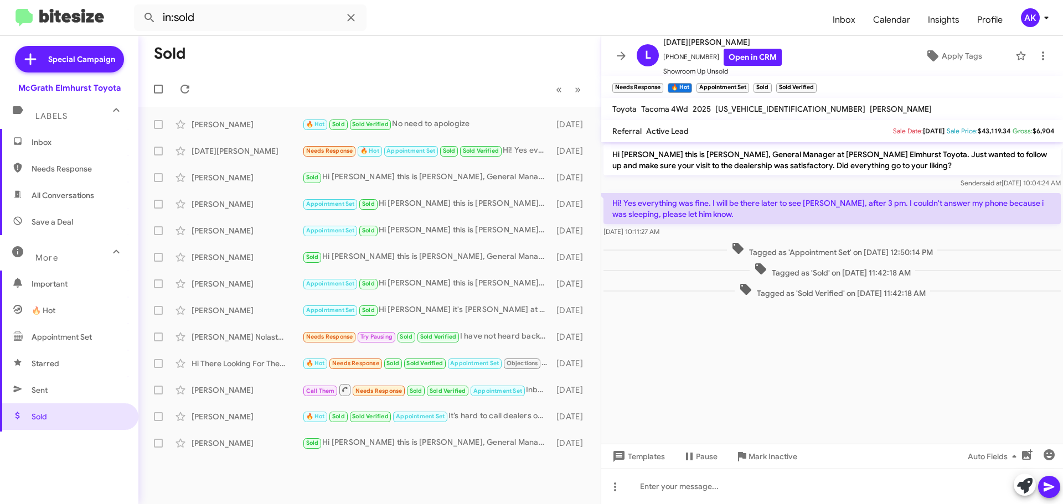
click at [53, 136] on span "Inbox" at bounding box center [69, 142] width 138 height 27
